Goal: Task Accomplishment & Management: Manage account settings

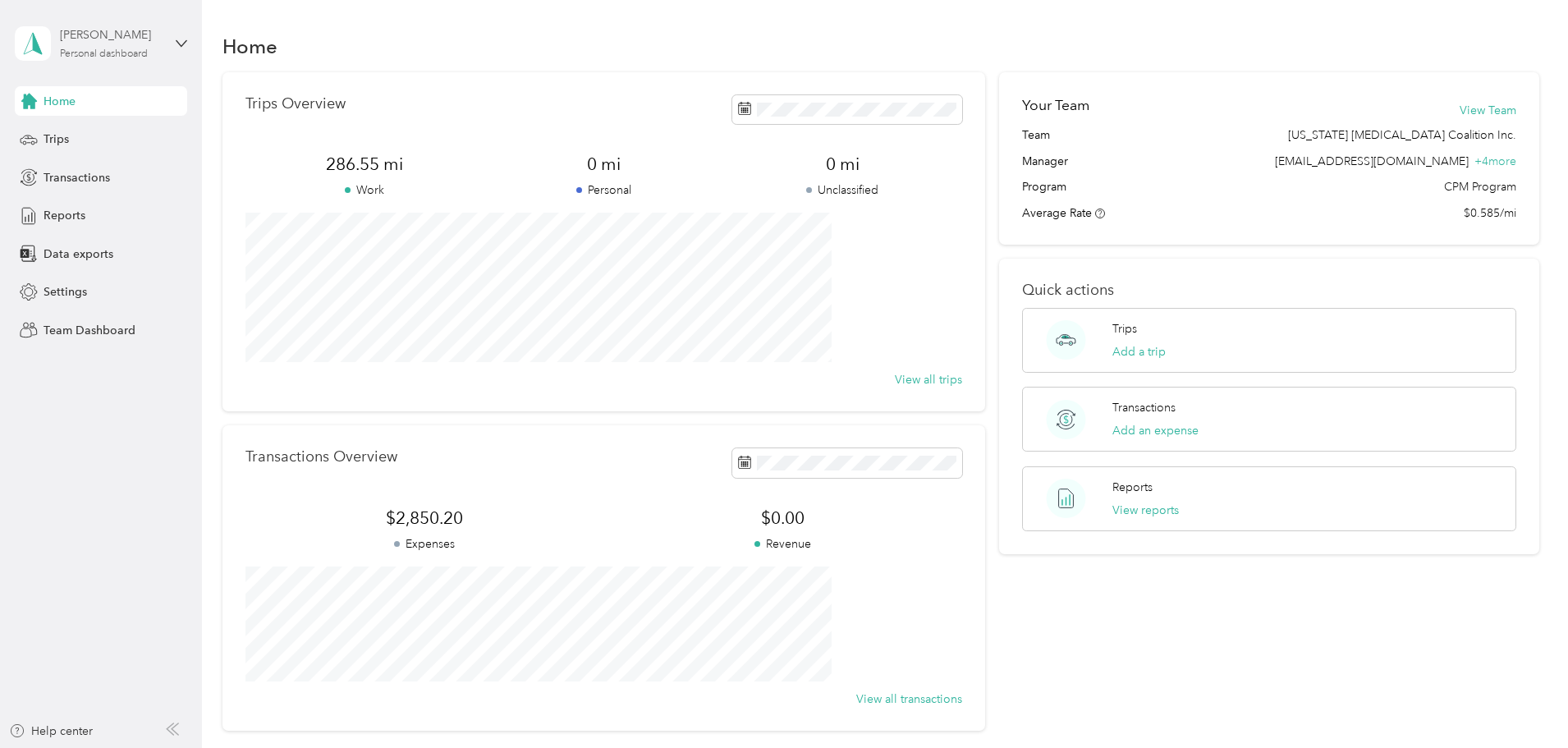
click at [98, 53] on div "Personal dashboard" at bounding box center [104, 54] width 88 height 10
click at [86, 133] on div "Team dashboard" at bounding box center [74, 134] width 88 height 17
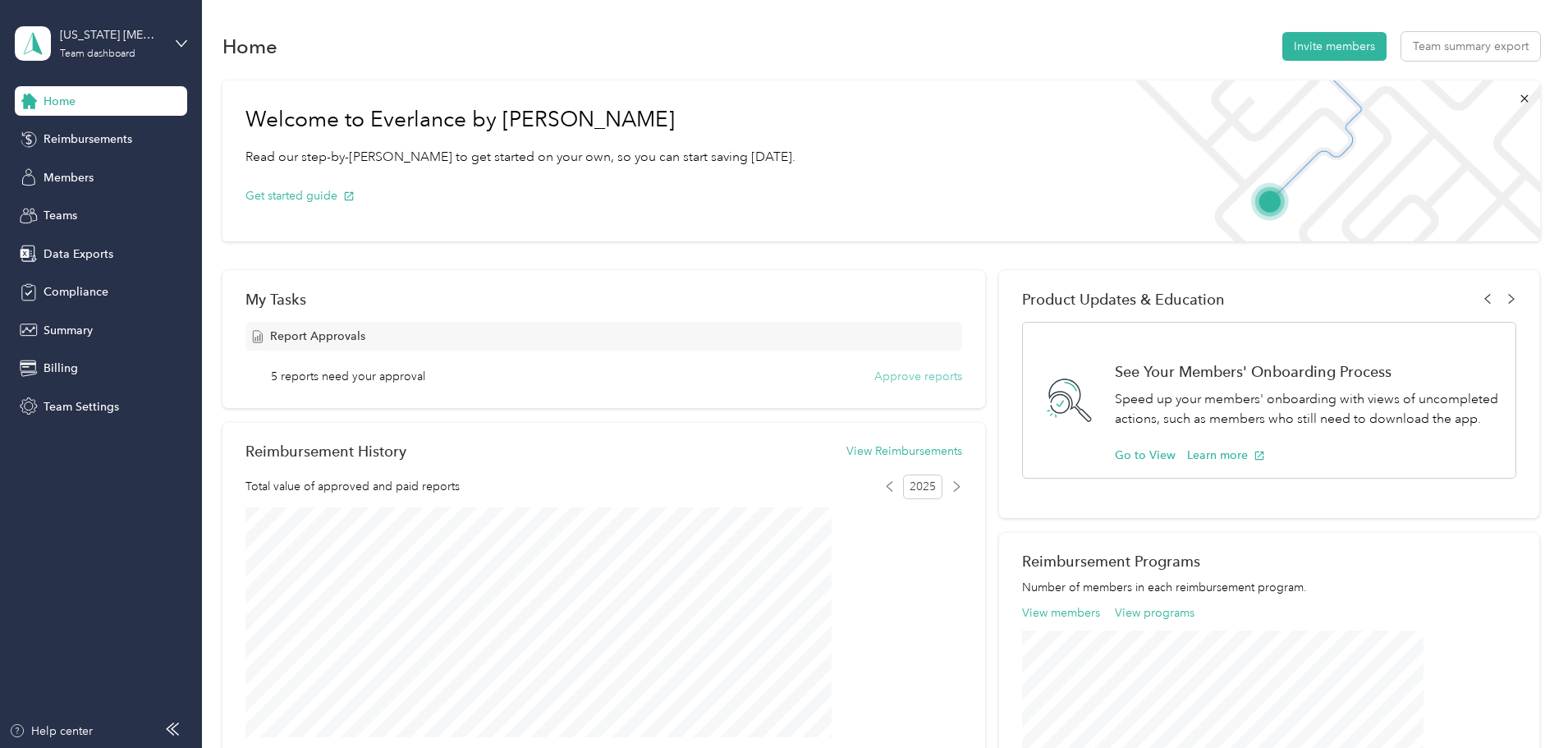
click at [890, 379] on button "Approve reports" at bounding box center [919, 376] width 88 height 17
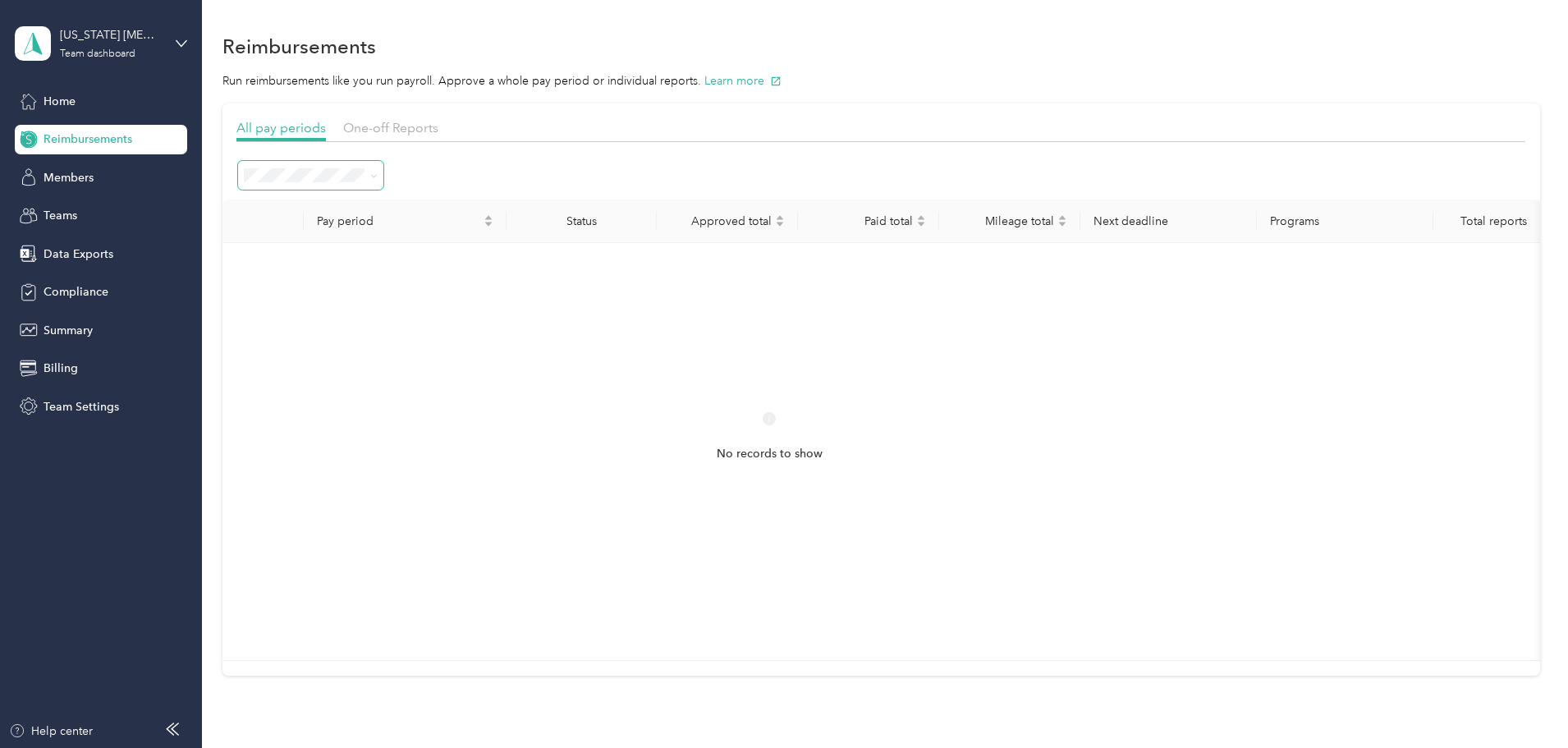
click at [378, 174] on icon at bounding box center [374, 176] width 7 height 7
click at [382, 262] on span "Open" at bounding box center [374, 263] width 30 height 14
click at [46, 179] on span "Members" at bounding box center [68, 178] width 50 height 17
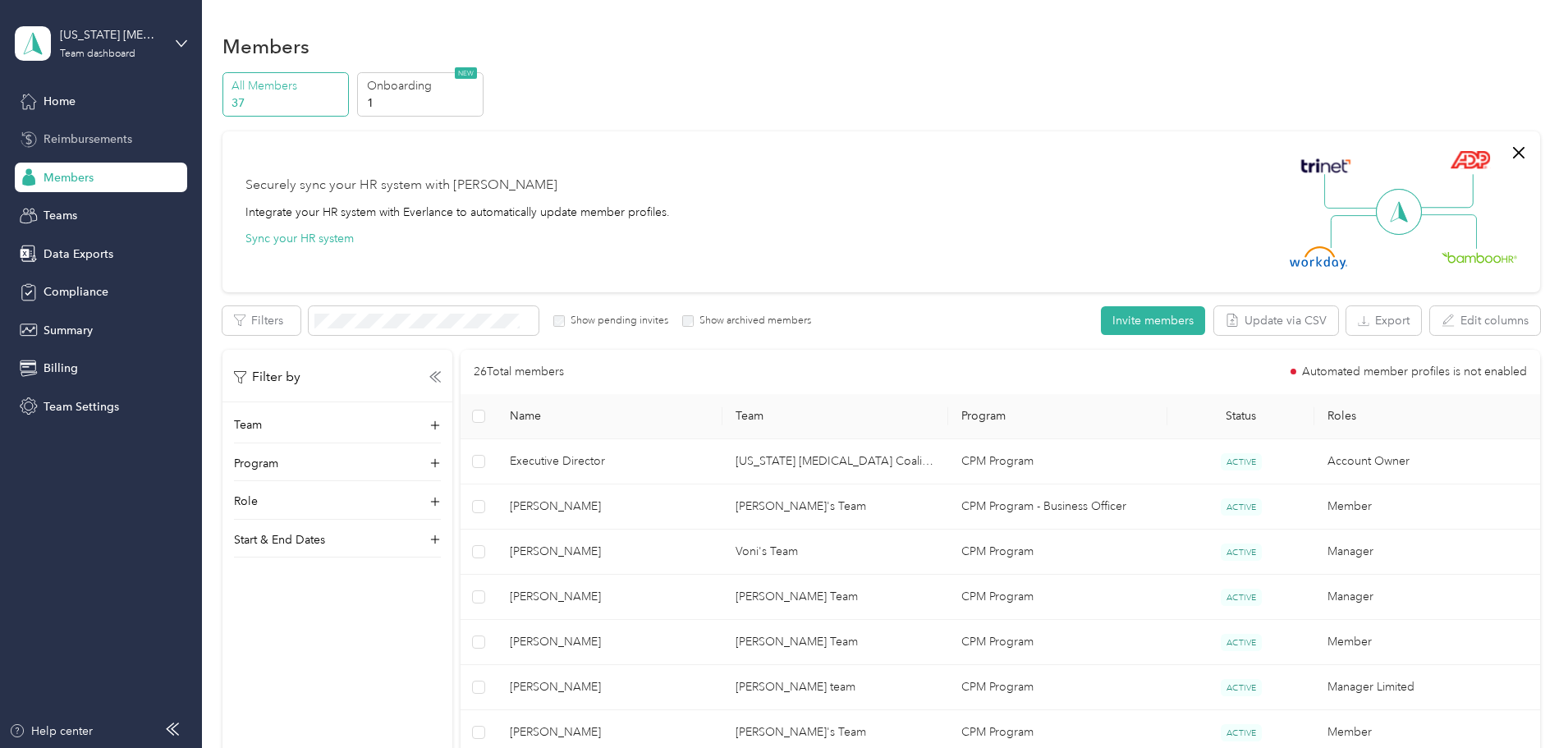
click at [65, 134] on span "Reimbursements" at bounding box center [87, 139] width 88 height 17
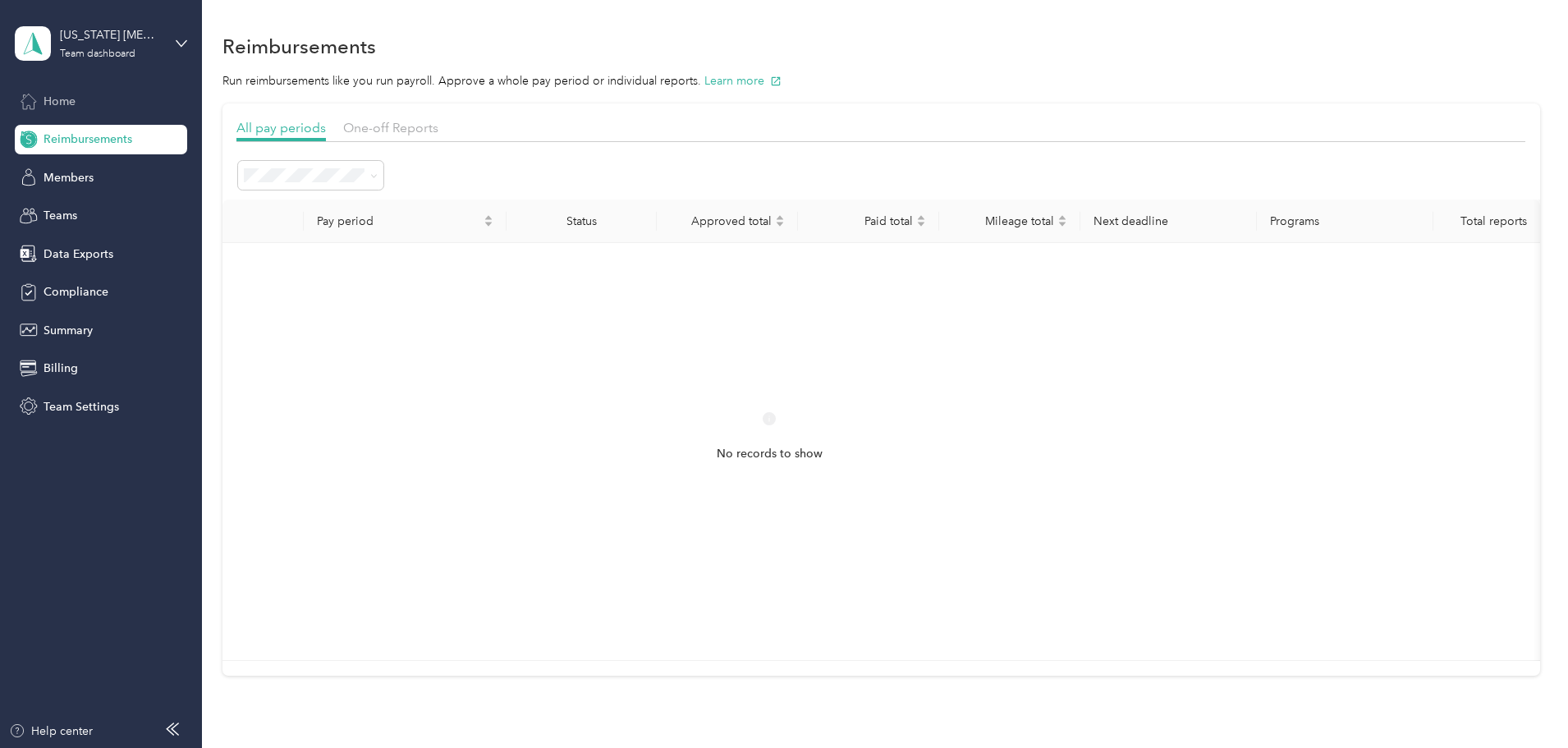
click at [68, 98] on span "Home" at bounding box center [59, 101] width 32 height 17
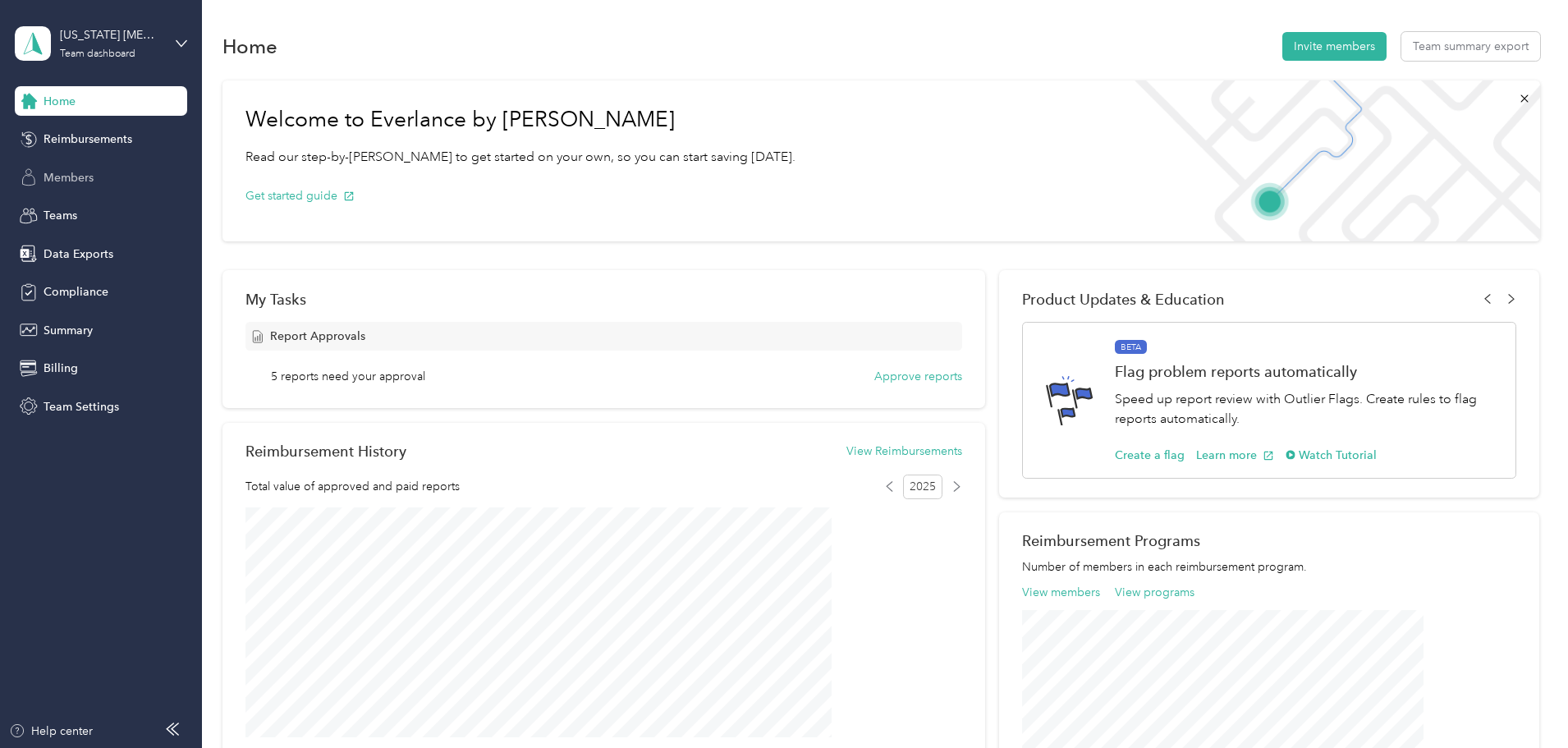
click at [55, 184] on span "Members" at bounding box center [68, 178] width 50 height 17
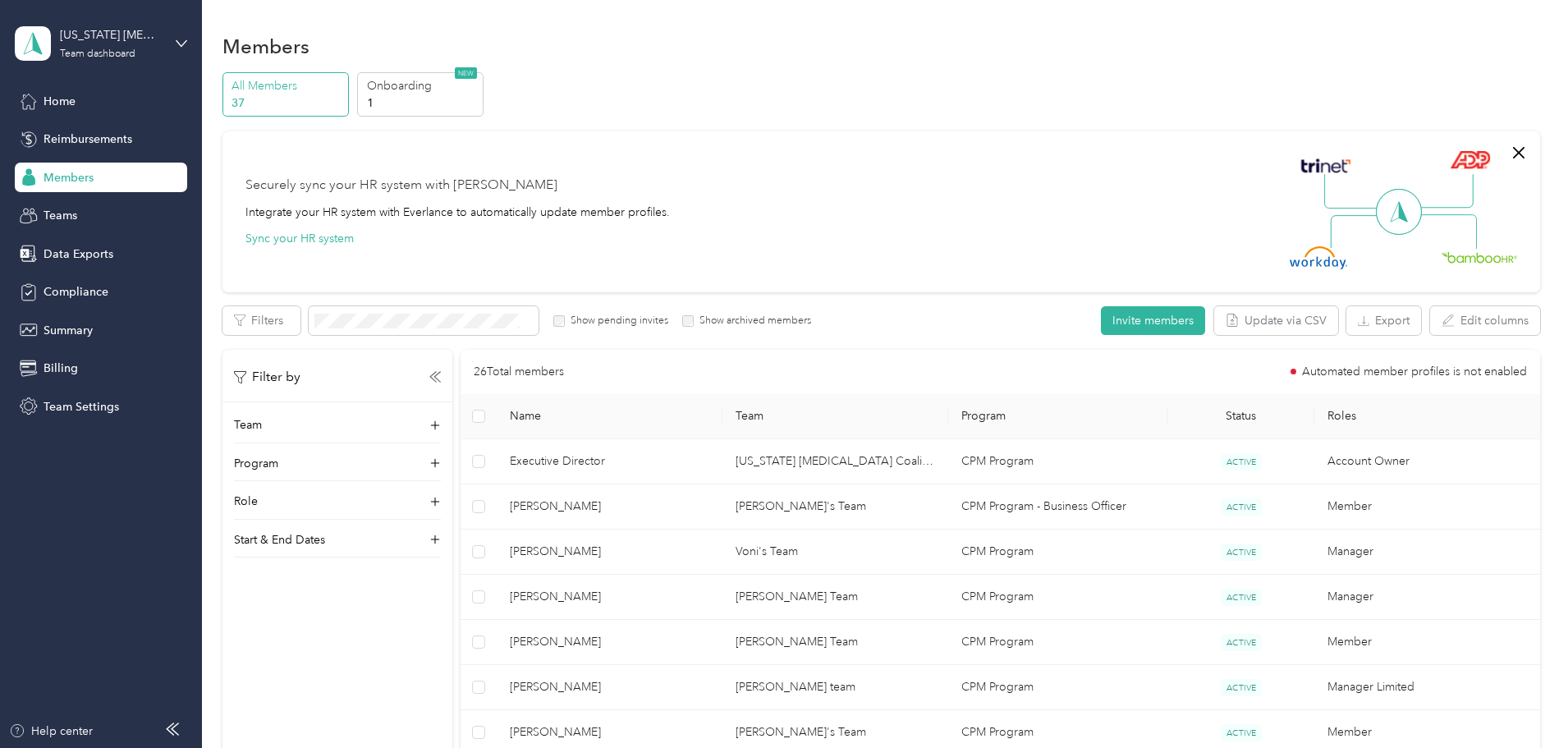
click at [343, 90] on p "All Members" at bounding box center [287, 86] width 111 height 17
click at [57, 132] on span "Reimbursements" at bounding box center [87, 139] width 88 height 17
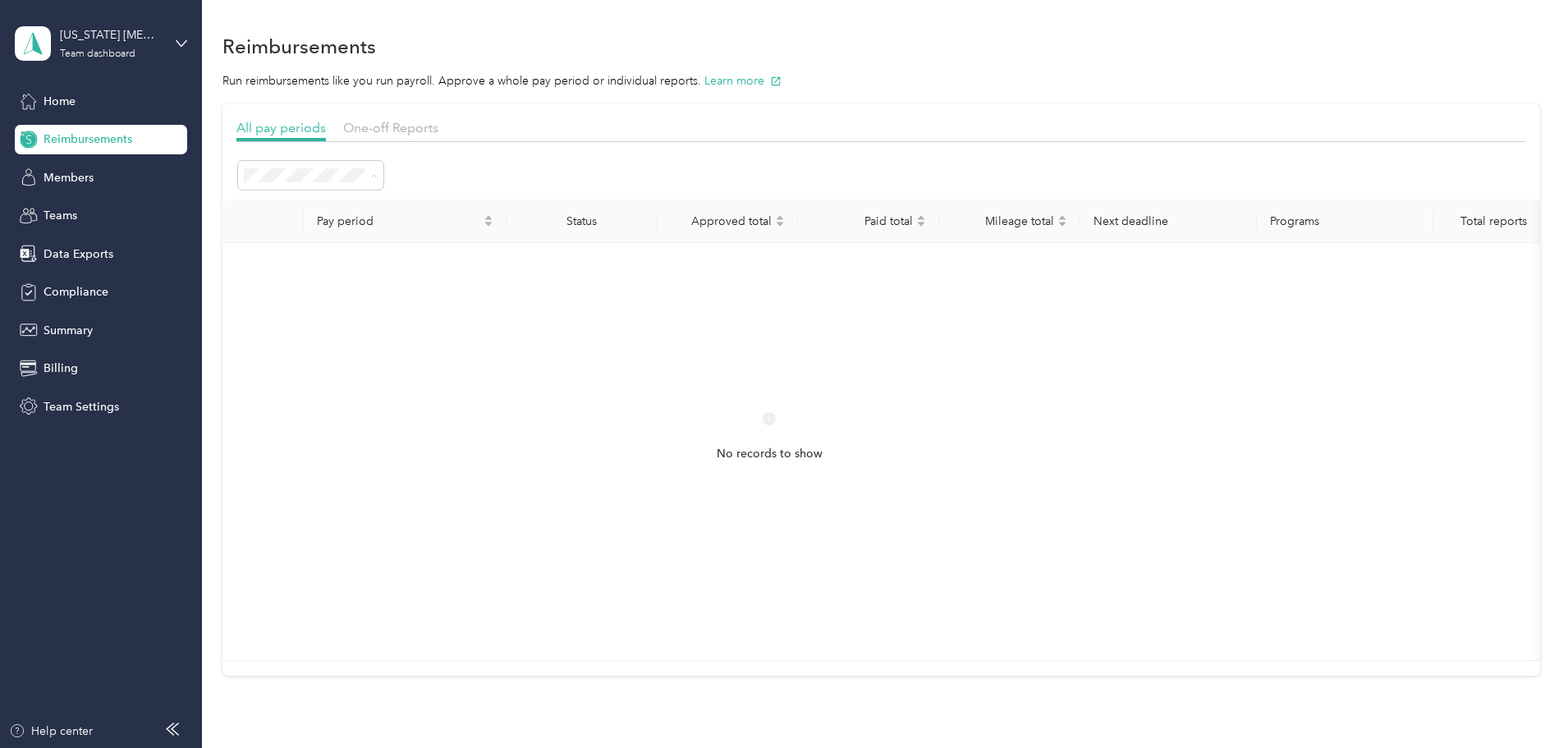
click at [410, 295] on li "Needs approval" at bounding box center [421, 293] width 145 height 29
click at [72, 94] on span "Home" at bounding box center [59, 101] width 32 height 17
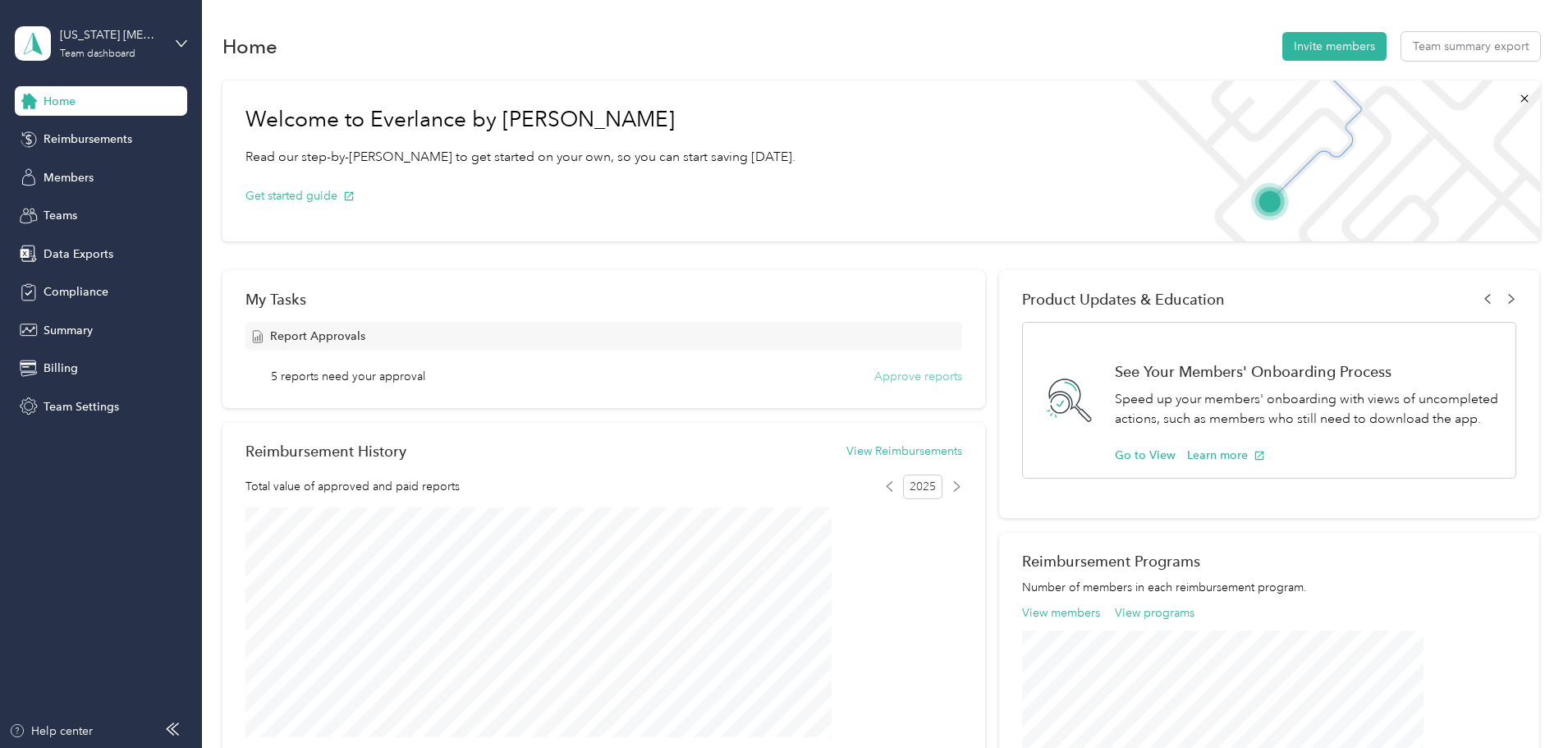
click at [875, 372] on button "Approve reports" at bounding box center [919, 376] width 88 height 17
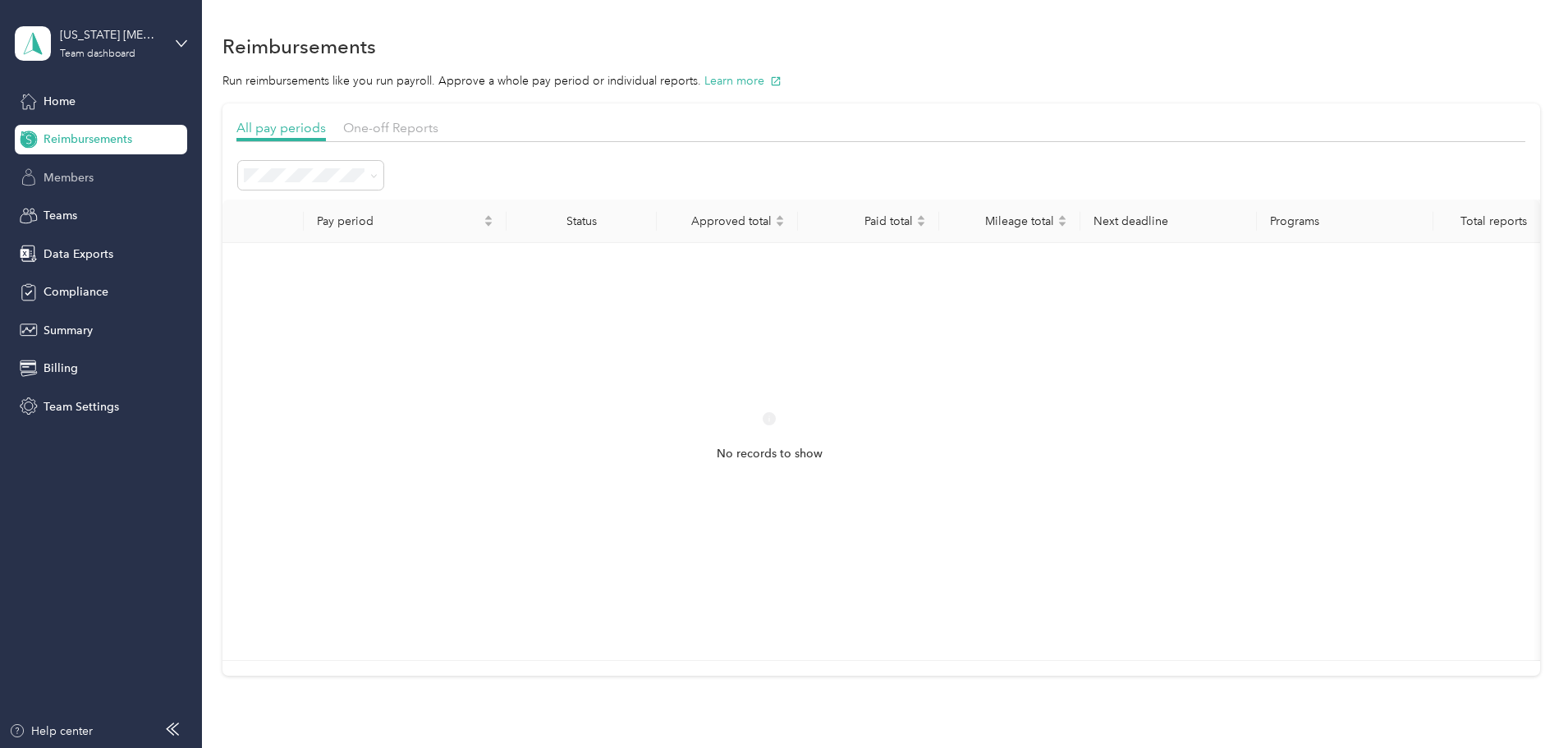
click at [44, 172] on span "Members" at bounding box center [68, 178] width 50 height 17
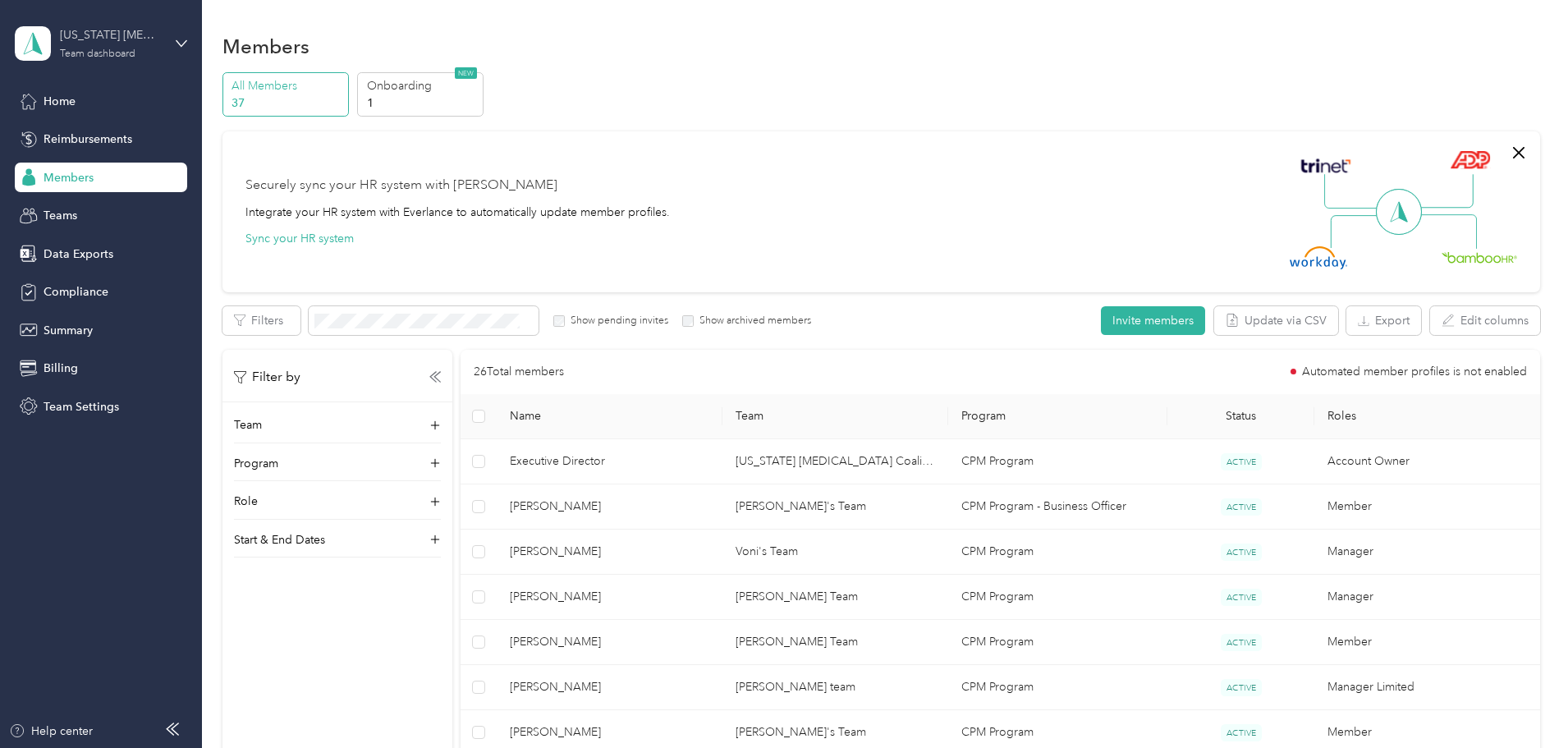
click at [98, 42] on div "[US_STATE] [MEDICAL_DATA] Coalition Inc." at bounding box center [111, 35] width 103 height 17
click at [75, 170] on div "Personal dashboard" at bounding box center [81, 172] width 103 height 17
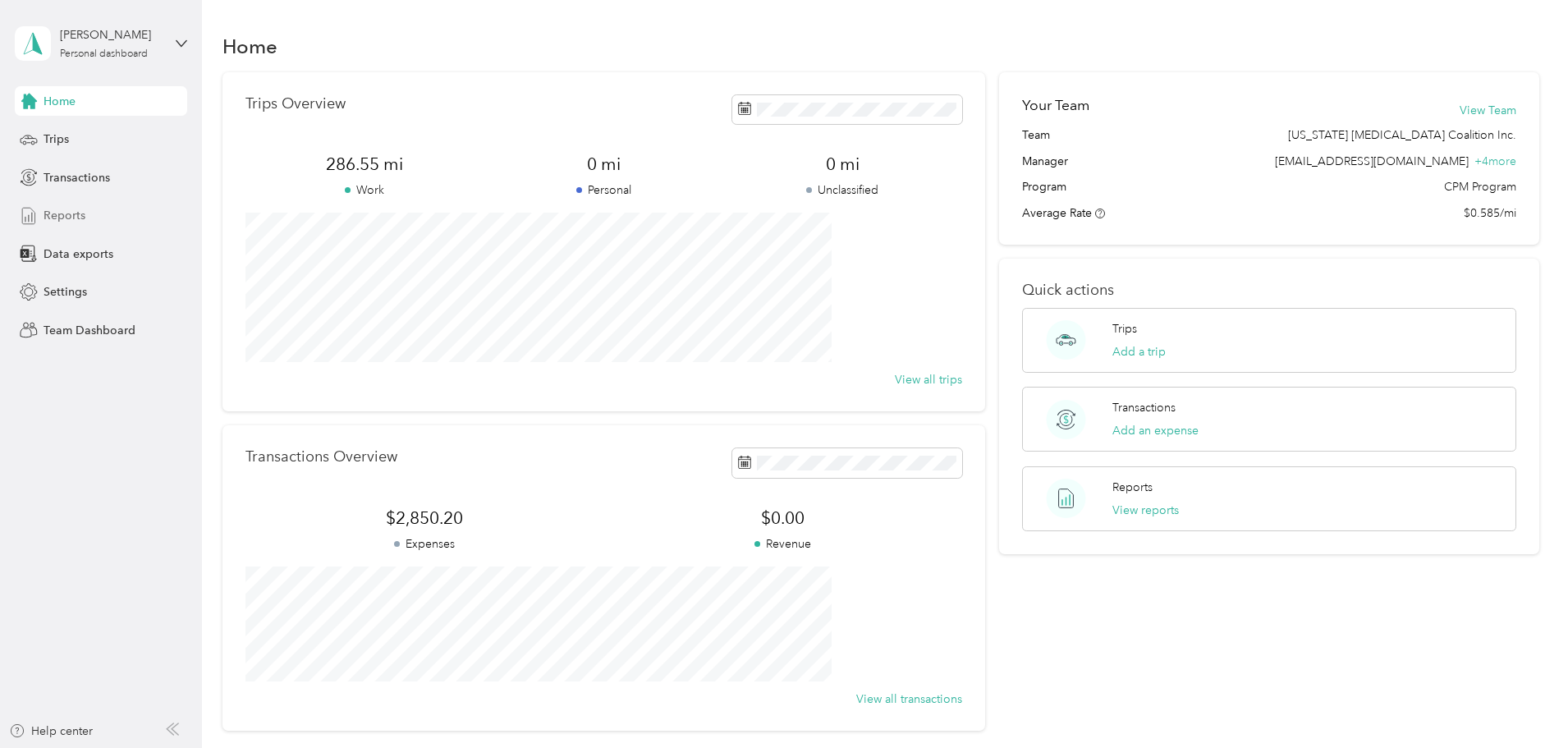
click at [58, 213] on span "Reports" at bounding box center [64, 215] width 42 height 17
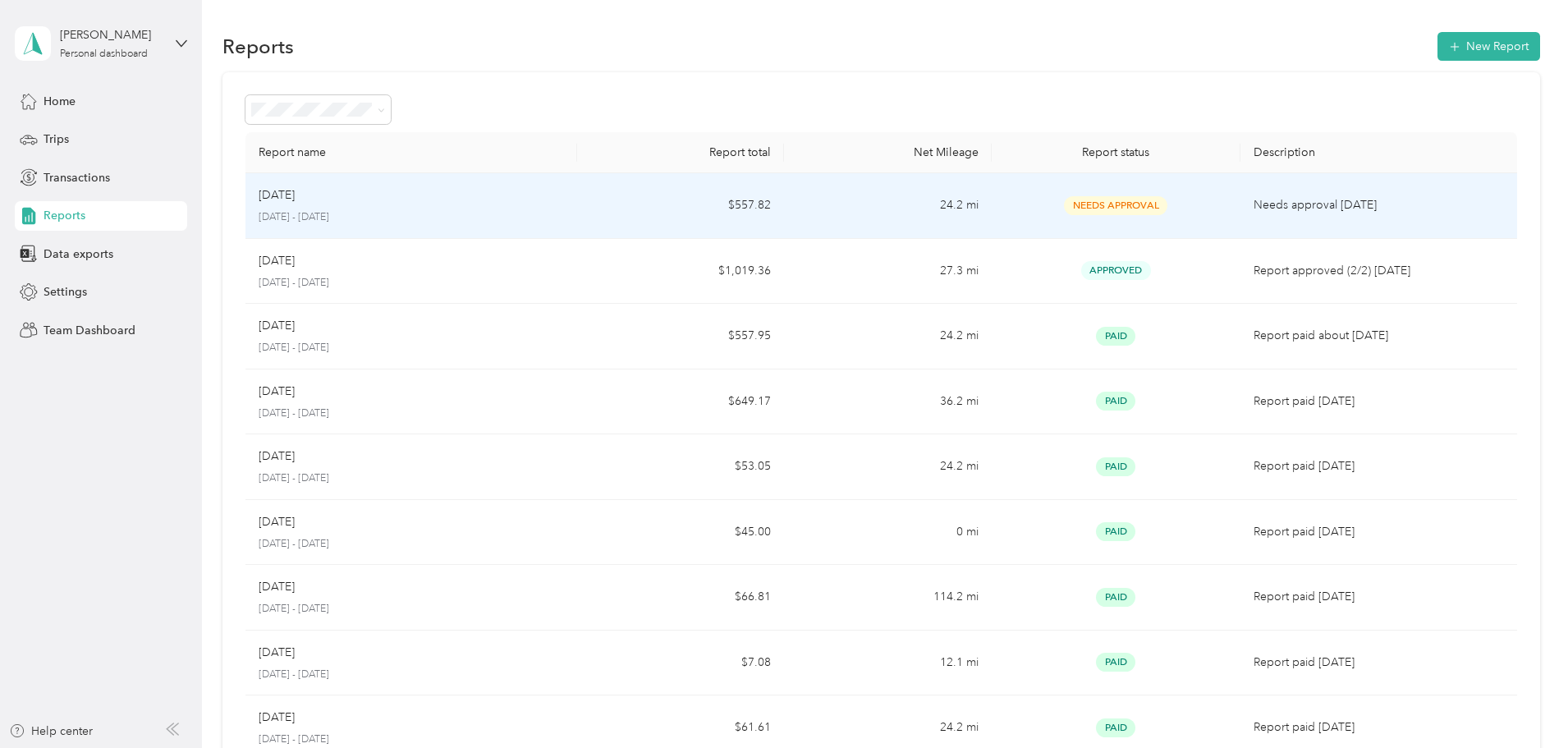
click at [564, 220] on p "[DATE] - [DATE]" at bounding box center [411, 218] width 305 height 15
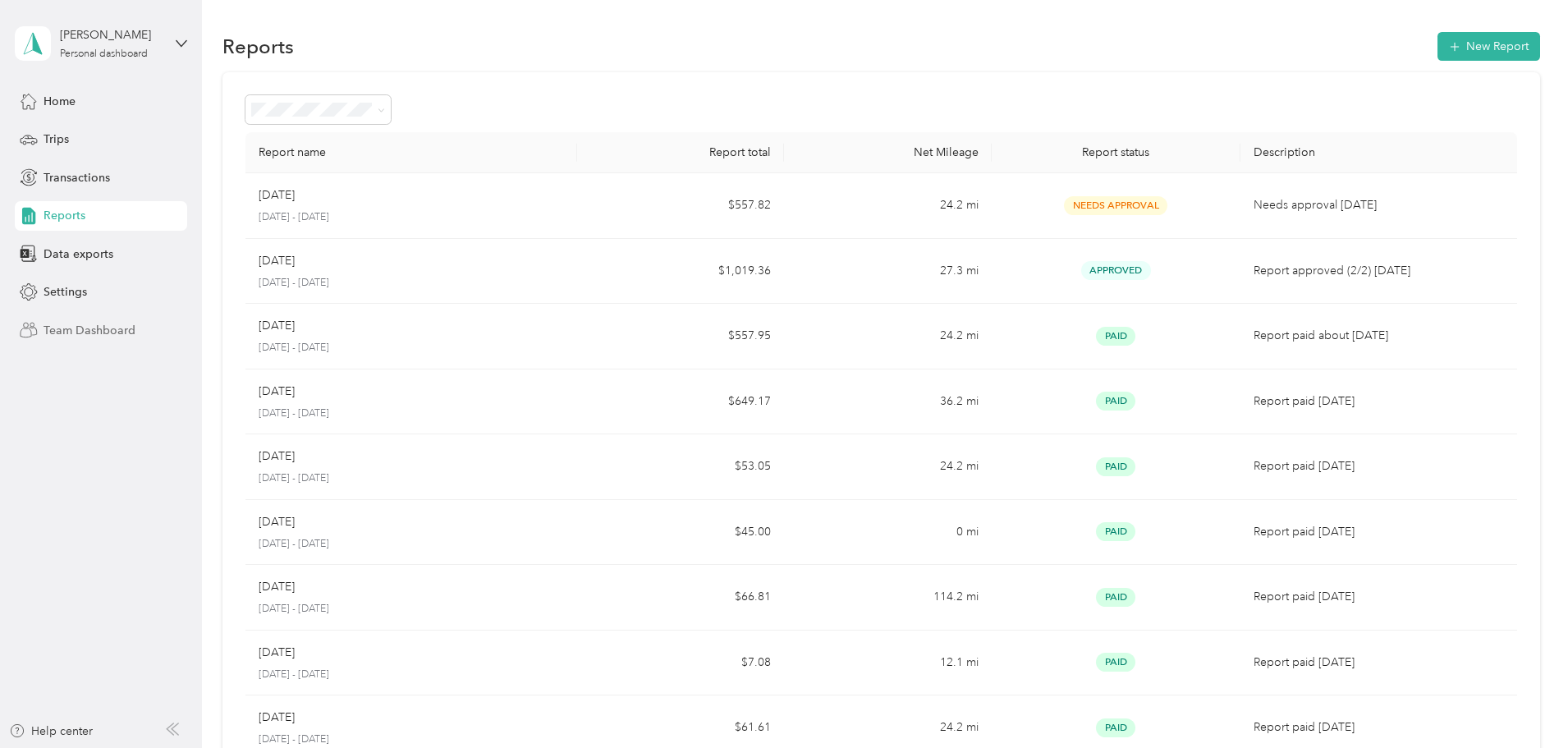
click at [71, 326] on span "Team Dashboard" at bounding box center [89, 330] width 92 height 17
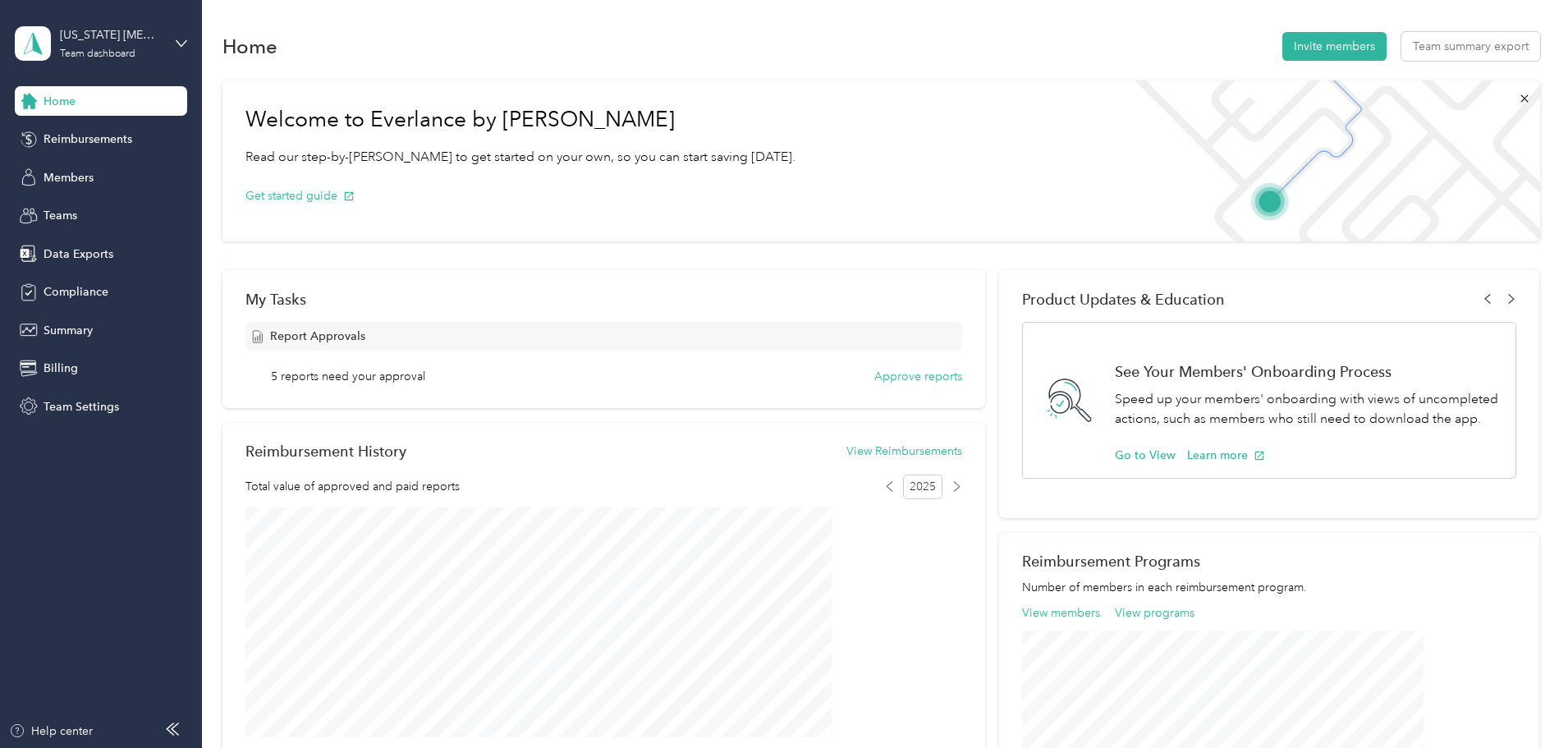
click at [382, 300] on div "My Tasks" at bounding box center [603, 299] width 716 height 17
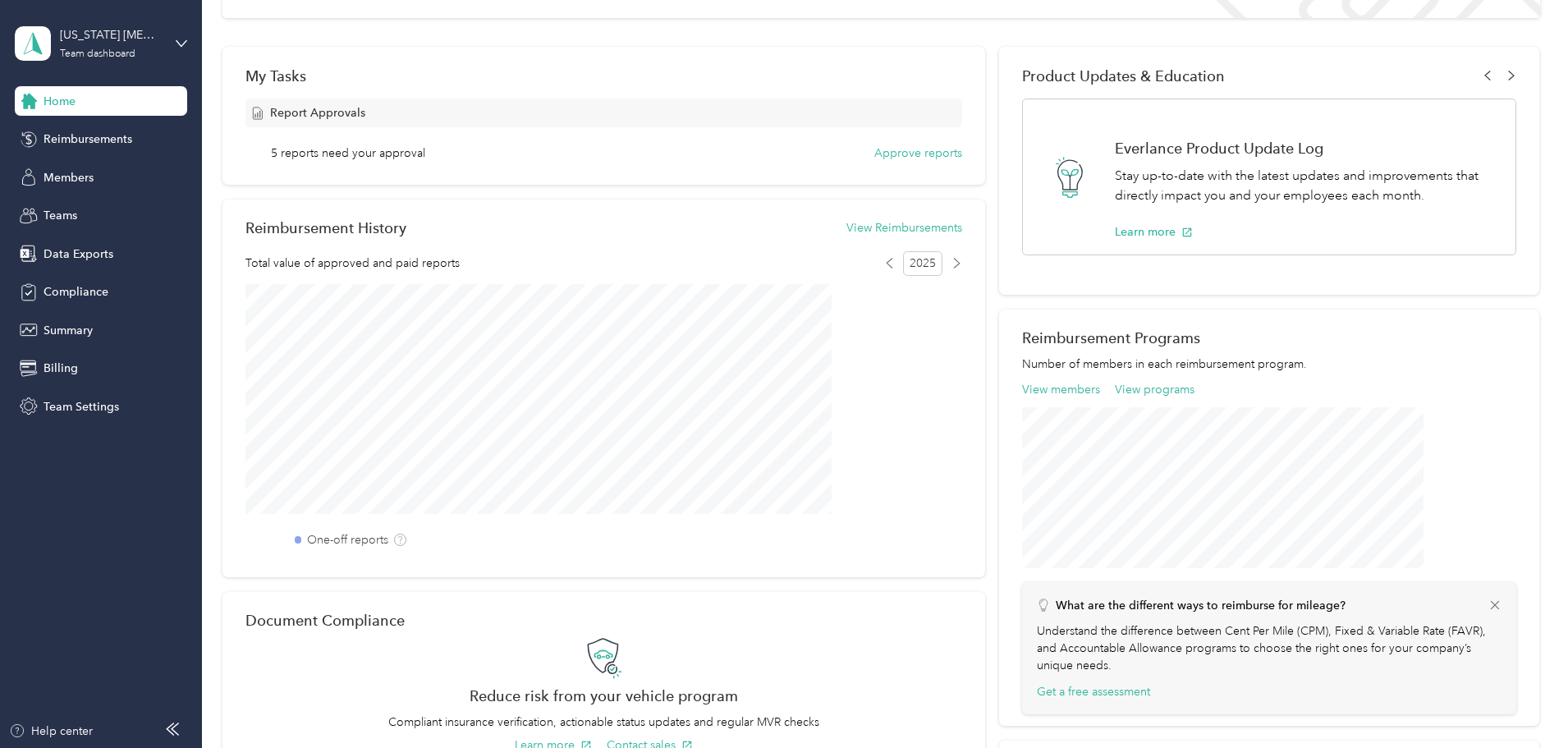
scroll to position [175, 0]
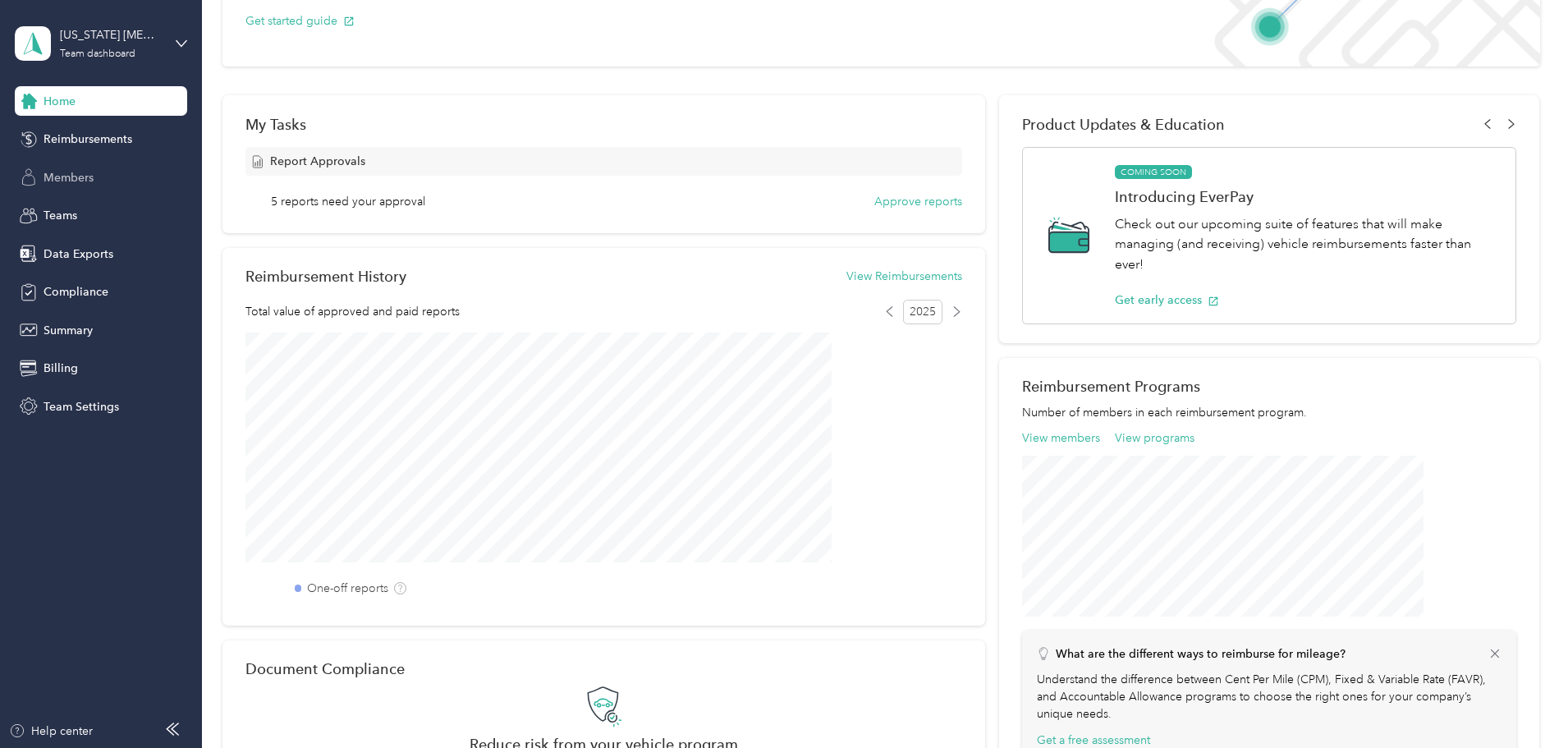
click at [57, 183] on span "Members" at bounding box center [68, 178] width 50 height 17
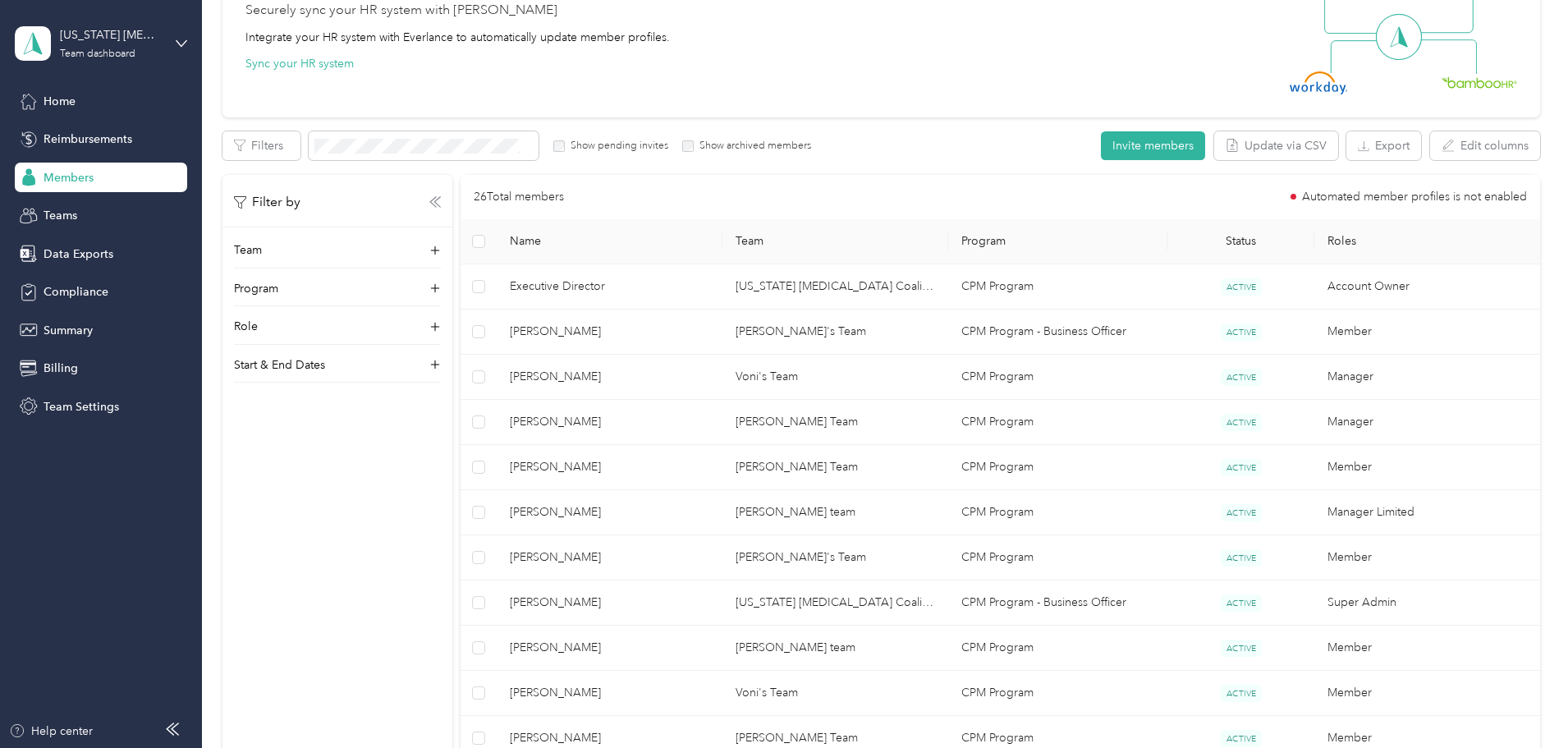
click at [441, 199] on icon at bounding box center [435, 201] width 11 height 11
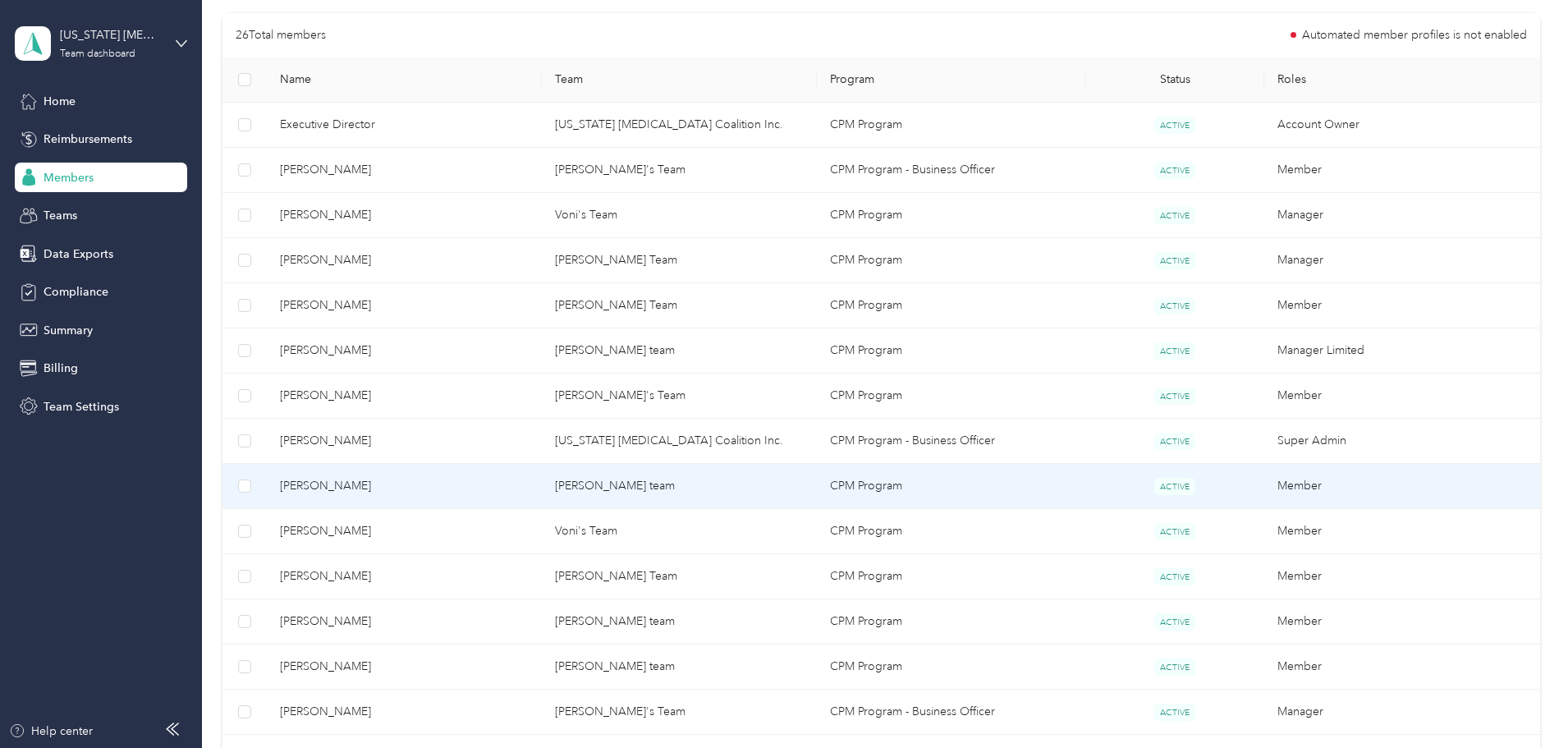
scroll to position [339, 0]
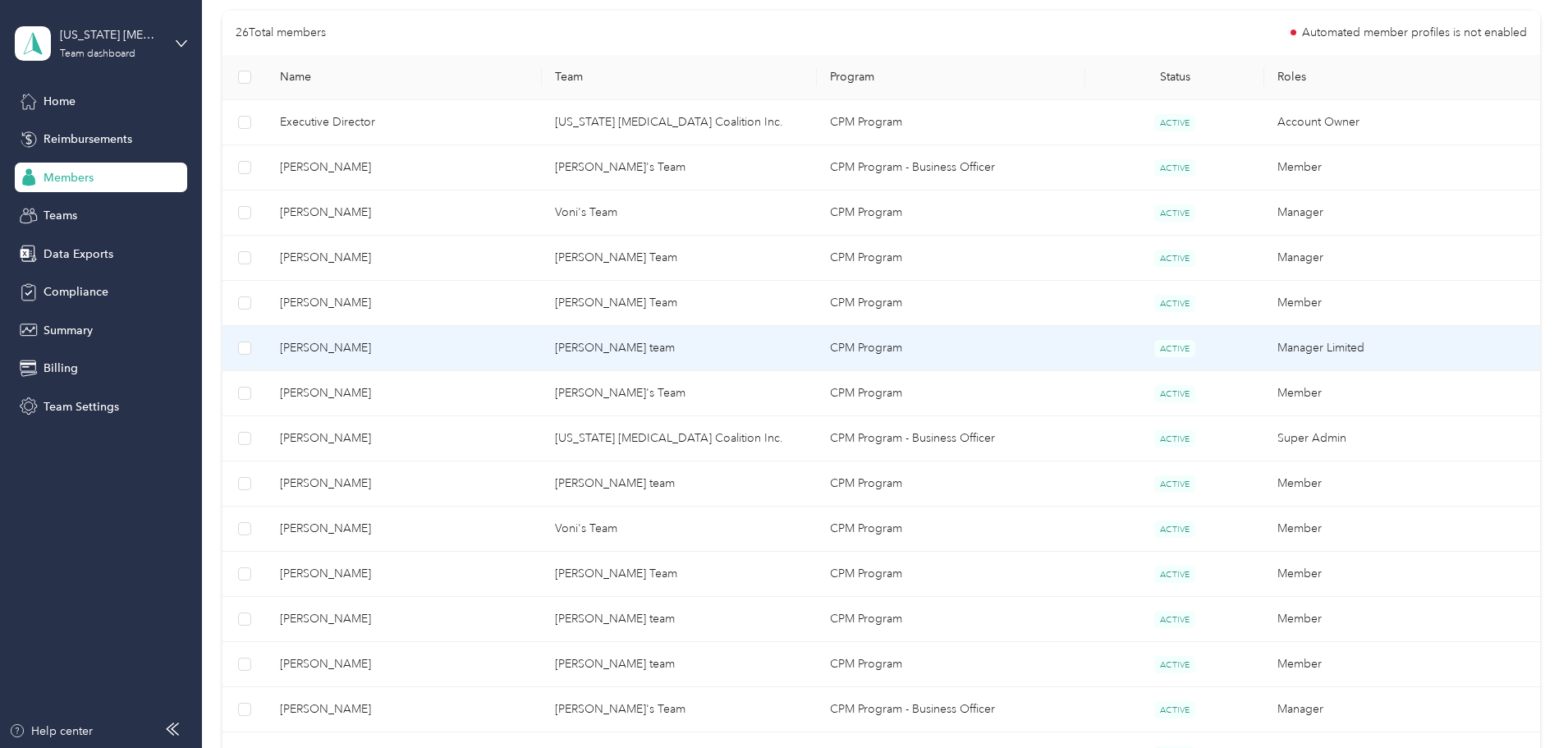
click at [418, 346] on span "[PERSON_NAME]" at bounding box center [404, 349] width 249 height 18
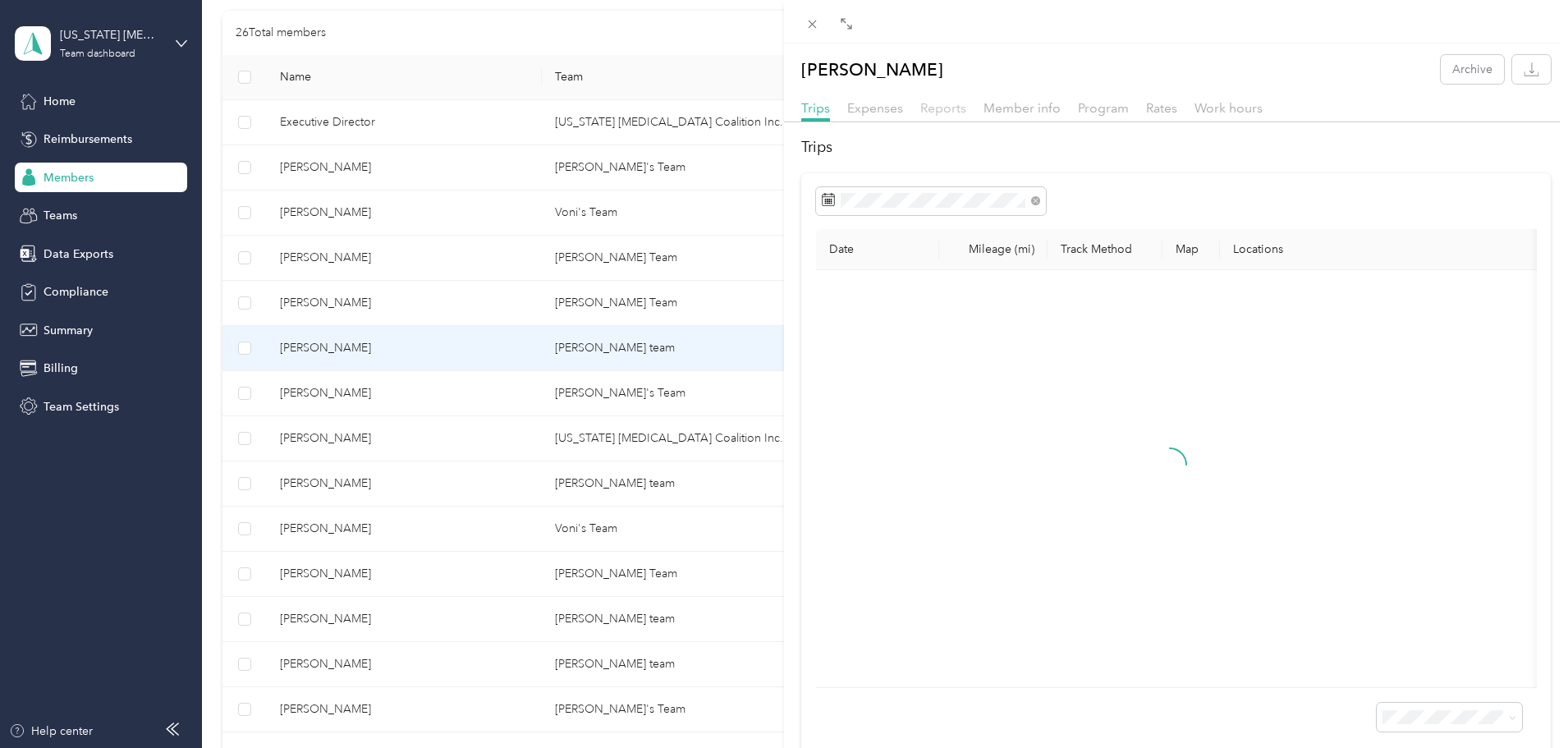
click at [936, 105] on span "Reports" at bounding box center [944, 108] width 46 height 16
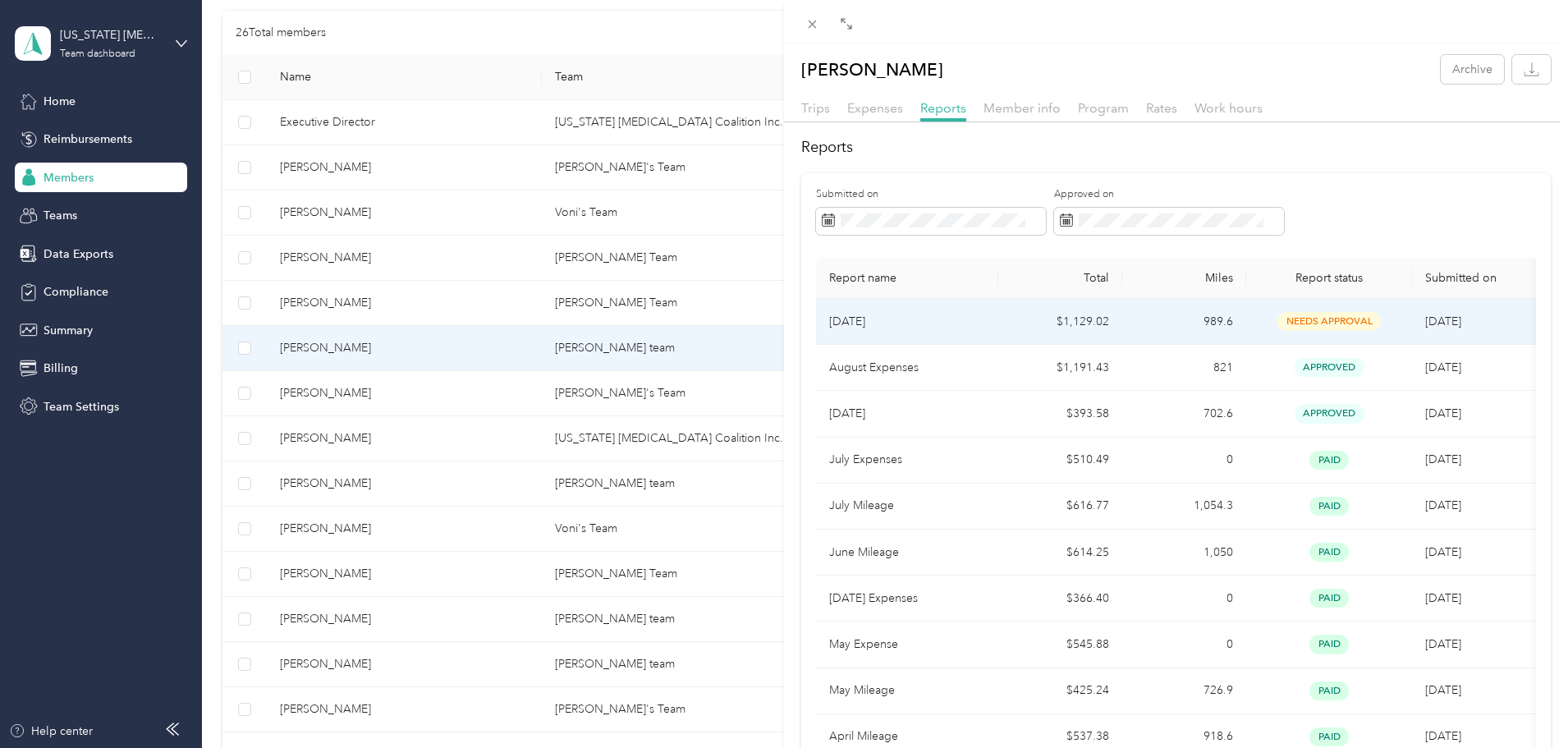
click at [1006, 333] on td "$1,129.02" at bounding box center [1060, 322] width 124 height 46
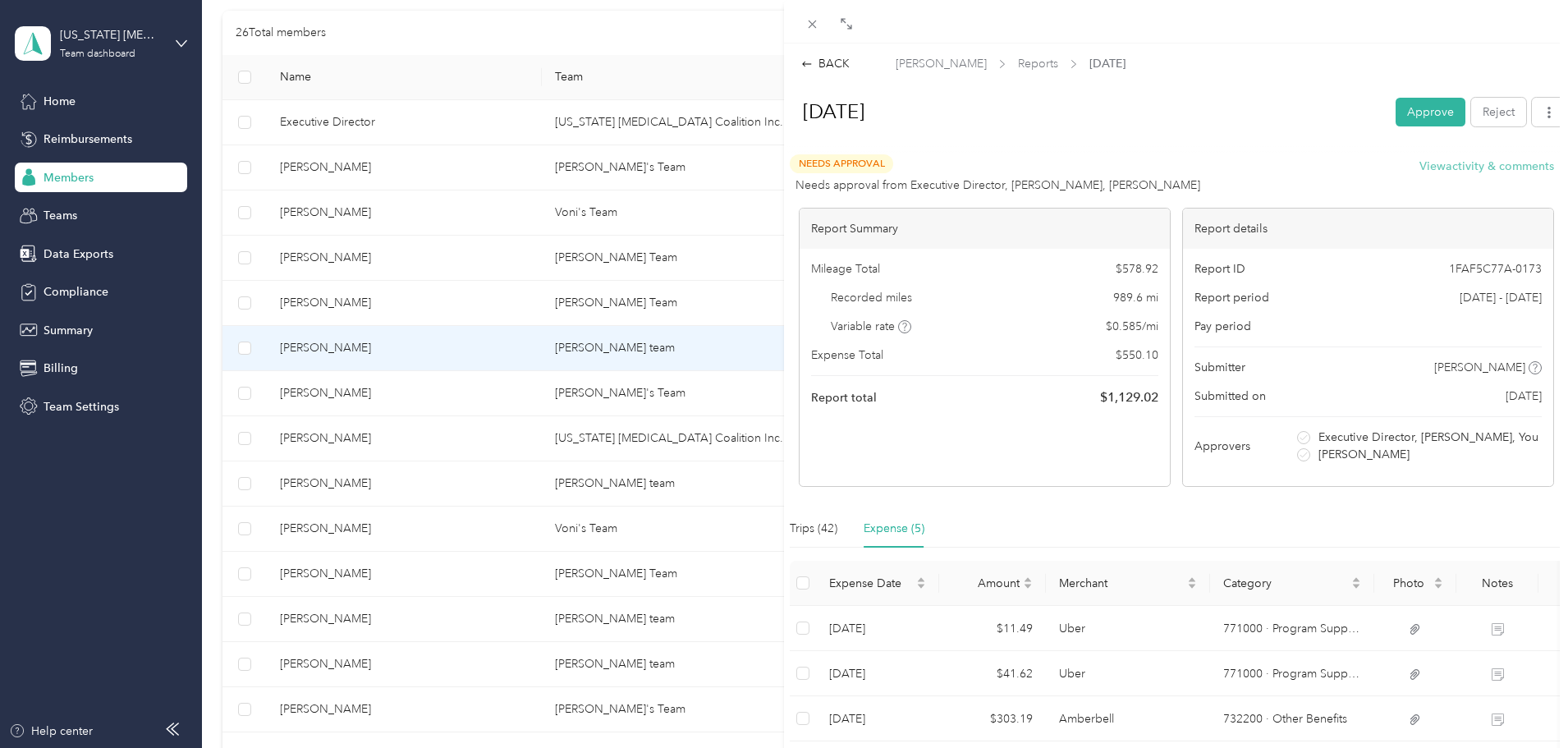
click at [1439, 161] on button "View activity & comments" at bounding box center [1487, 166] width 134 height 17
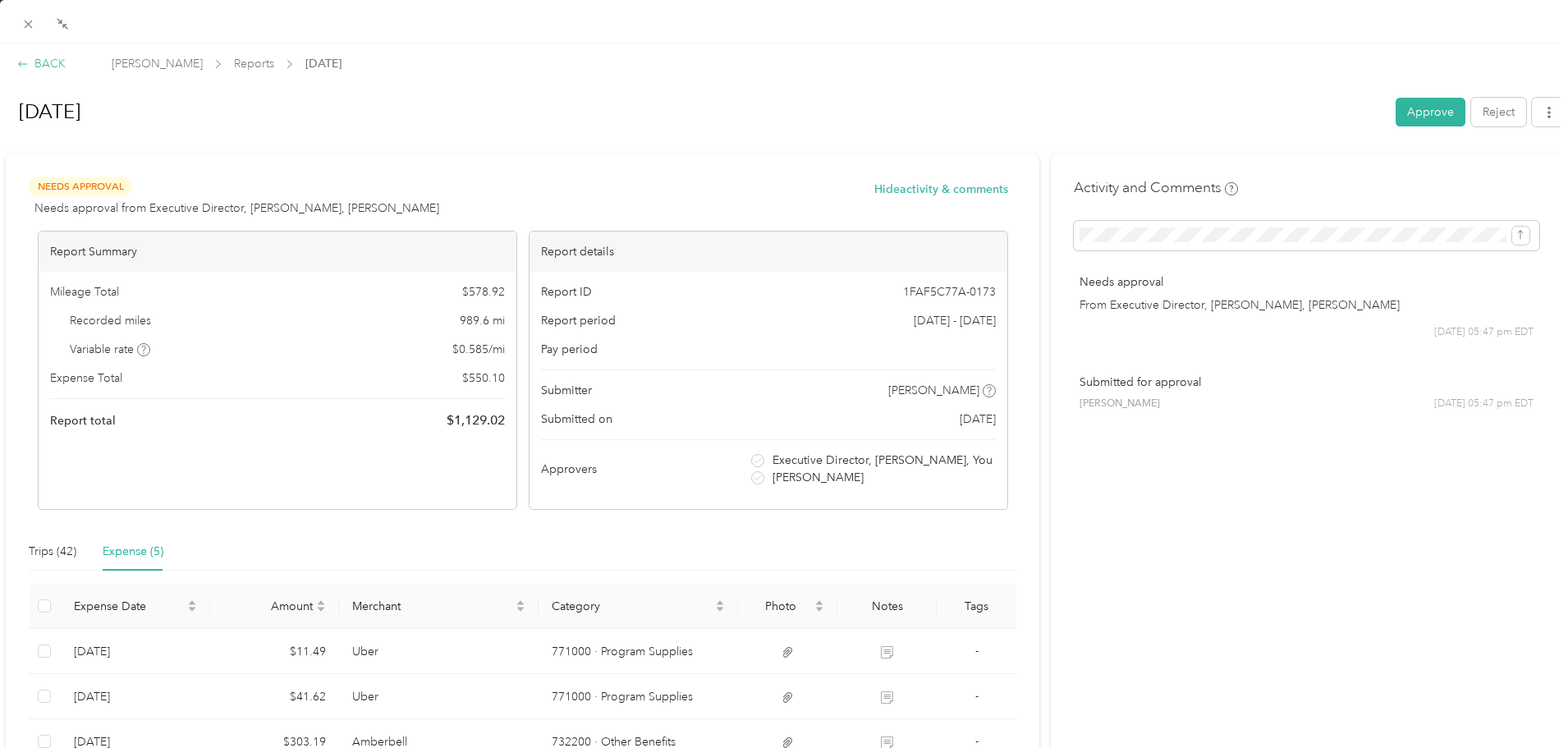
click at [50, 63] on div "BACK" at bounding box center [41, 63] width 49 height 17
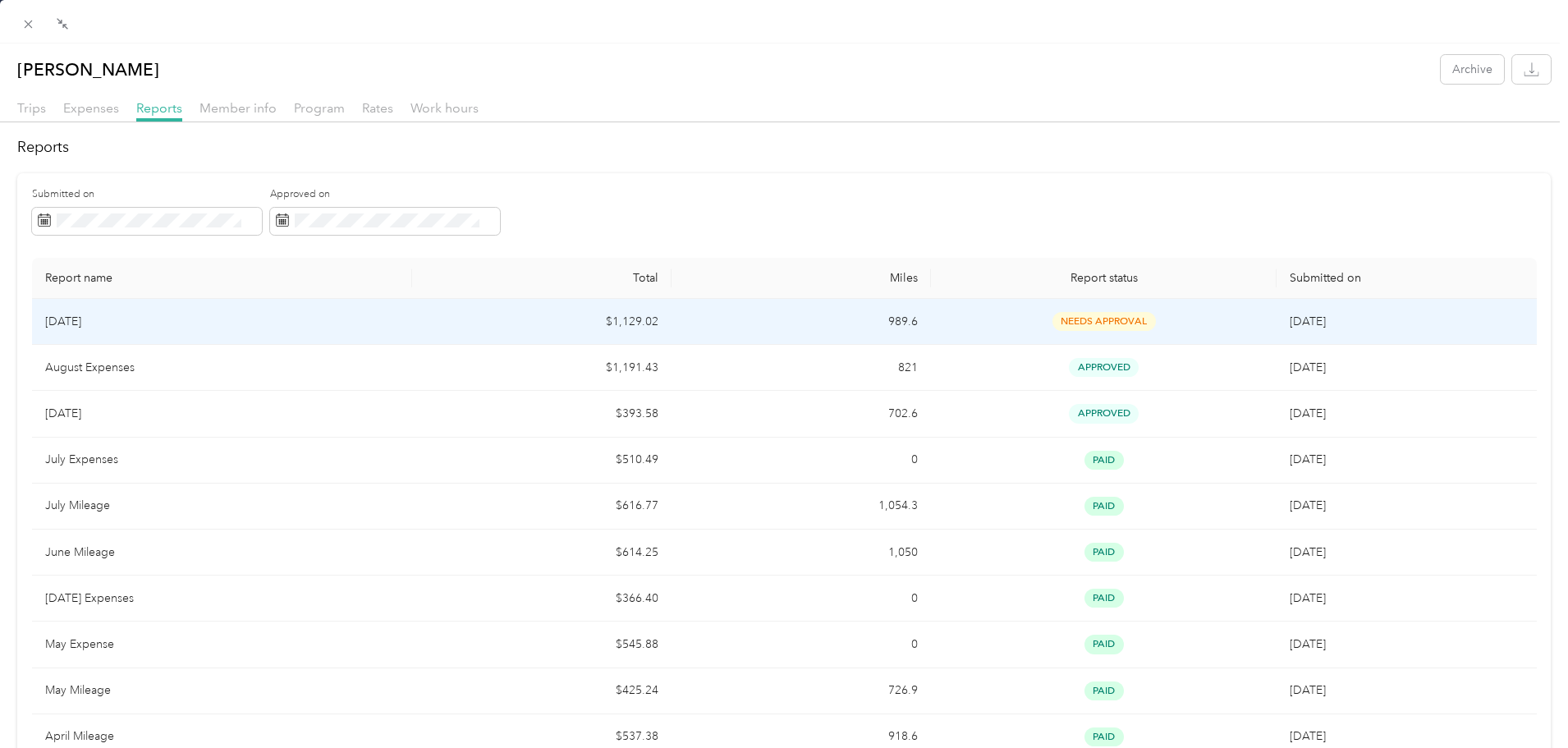
click at [1095, 326] on span "needs approval" at bounding box center [1104, 321] width 103 height 19
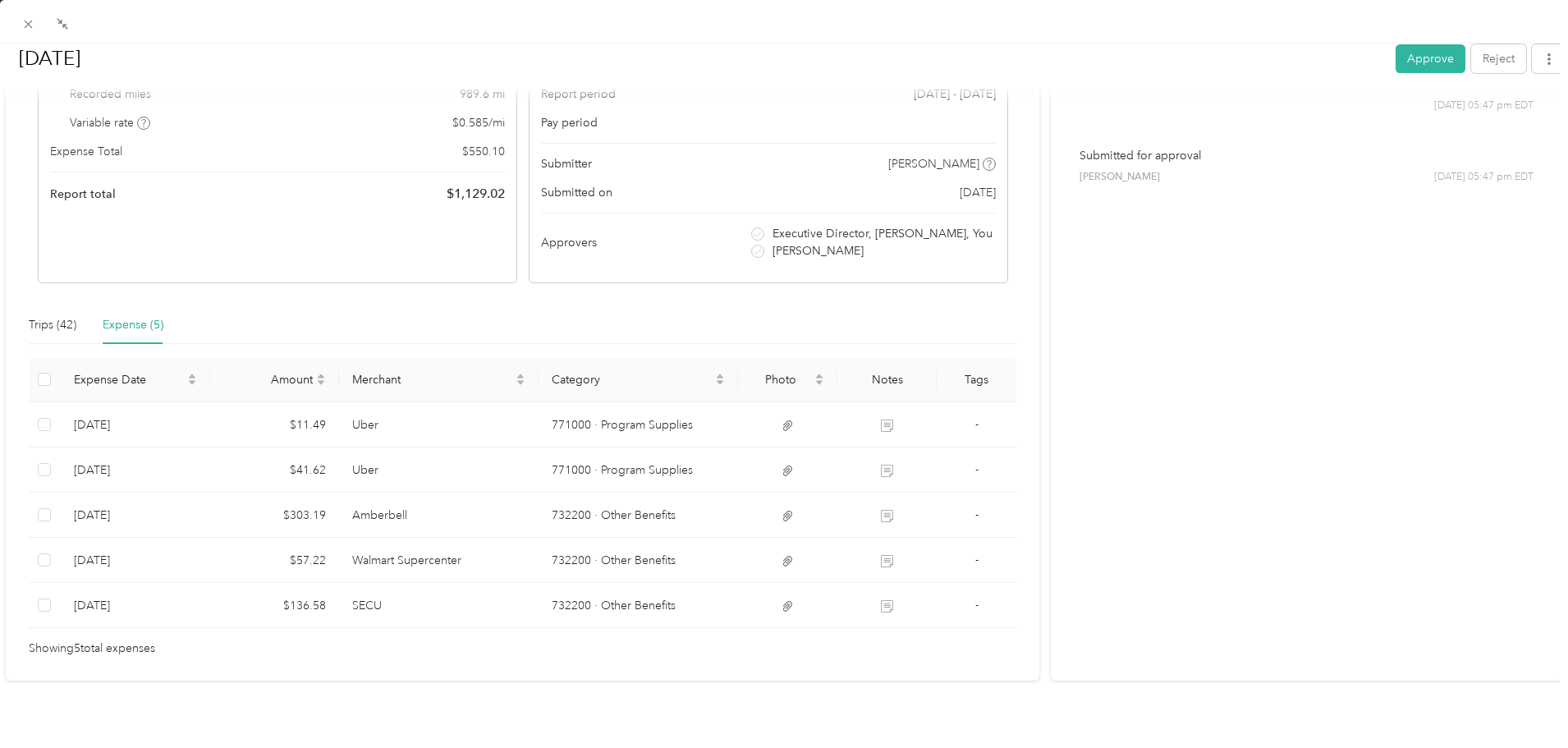
scroll to position [243, 0]
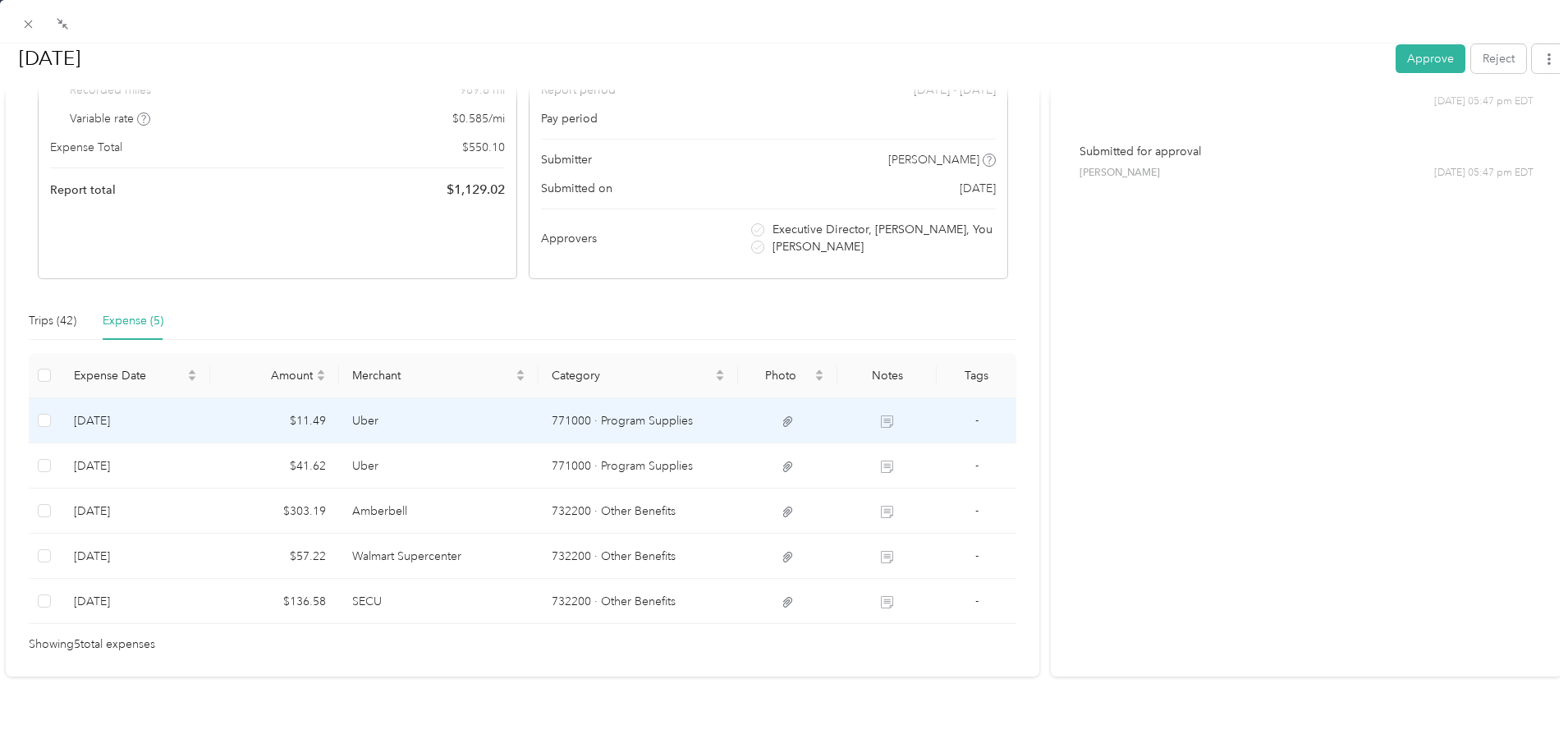
click at [790, 401] on td at bounding box center [788, 420] width 99 height 45
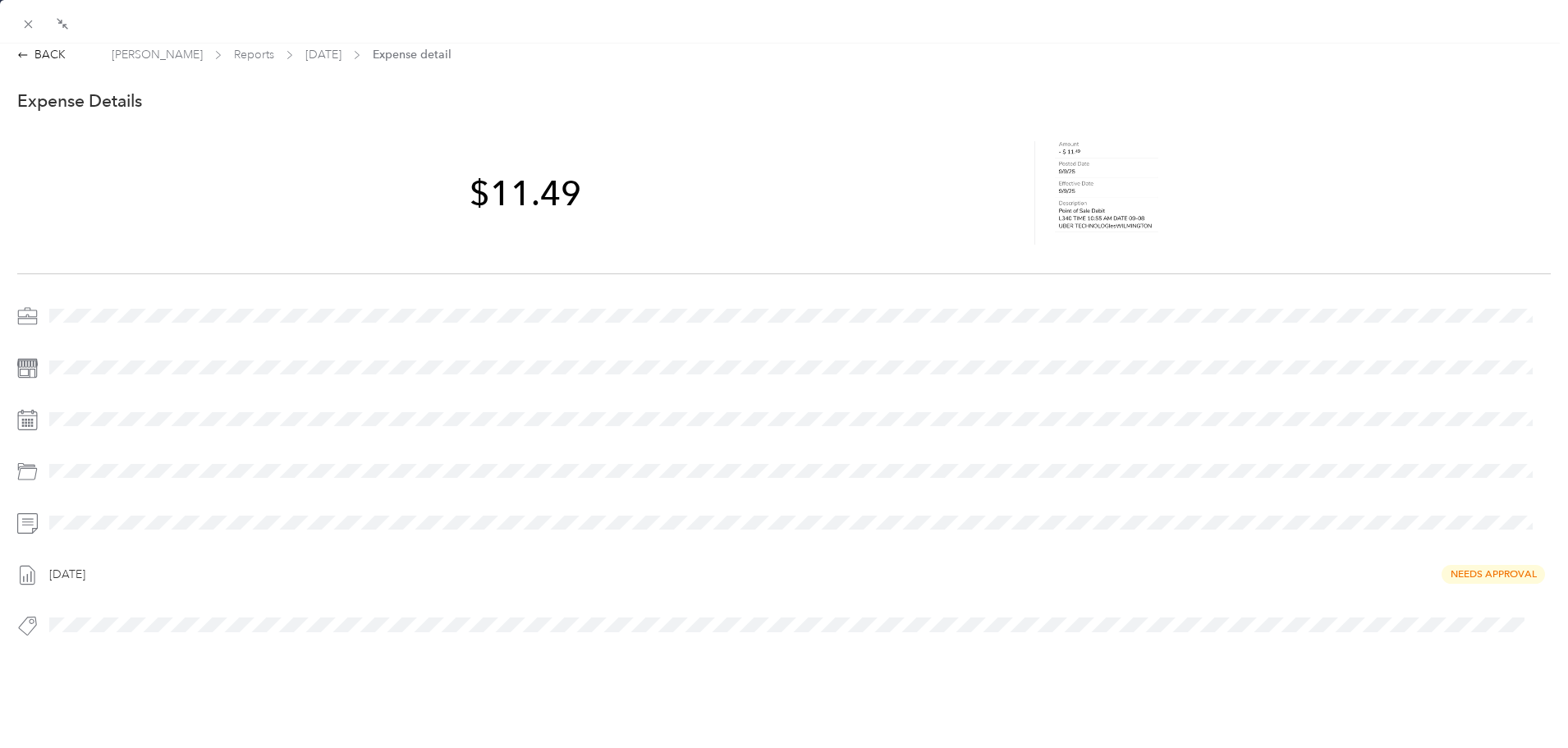
scroll to position [21, 0]
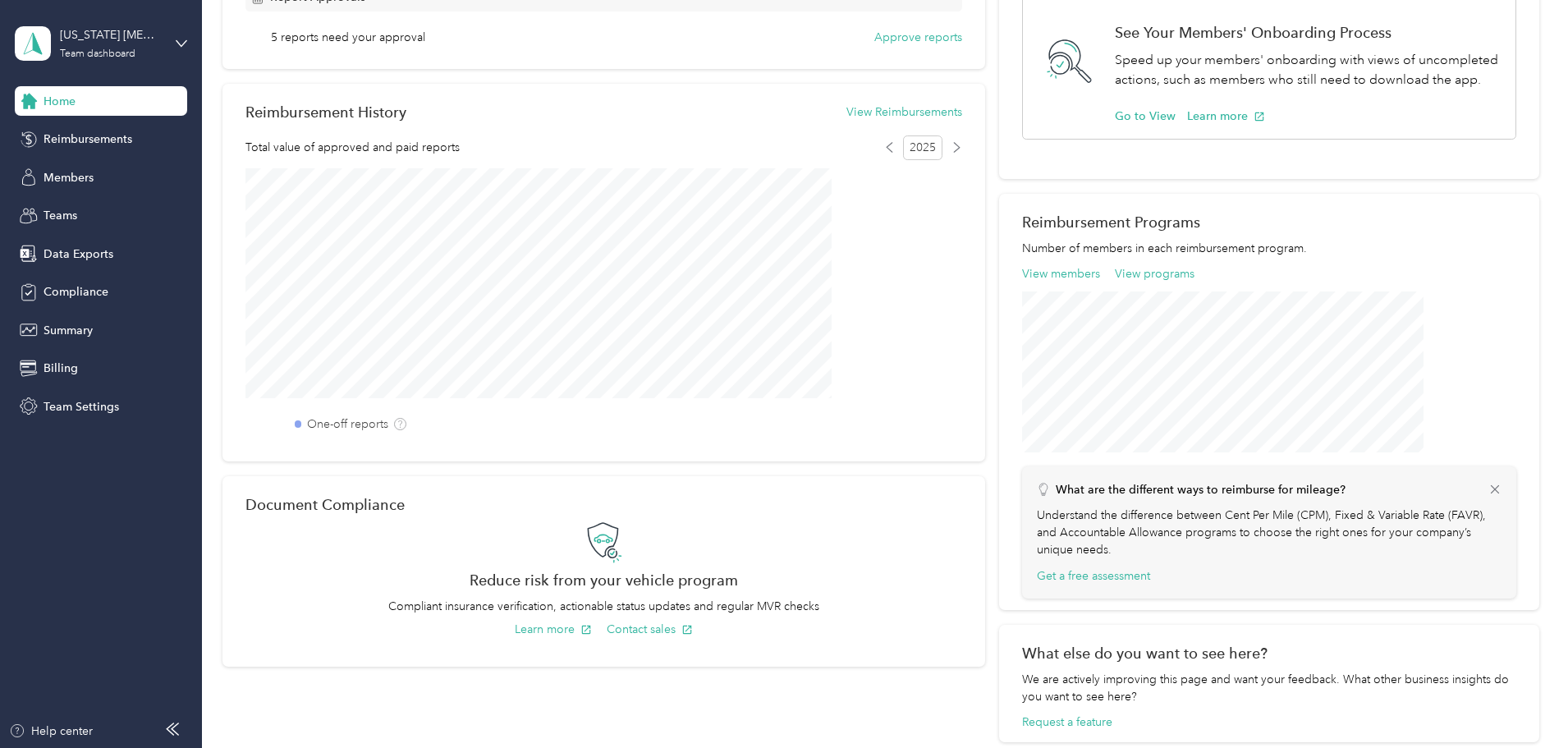
click at [63, 103] on span "Home" at bounding box center [59, 101] width 32 height 17
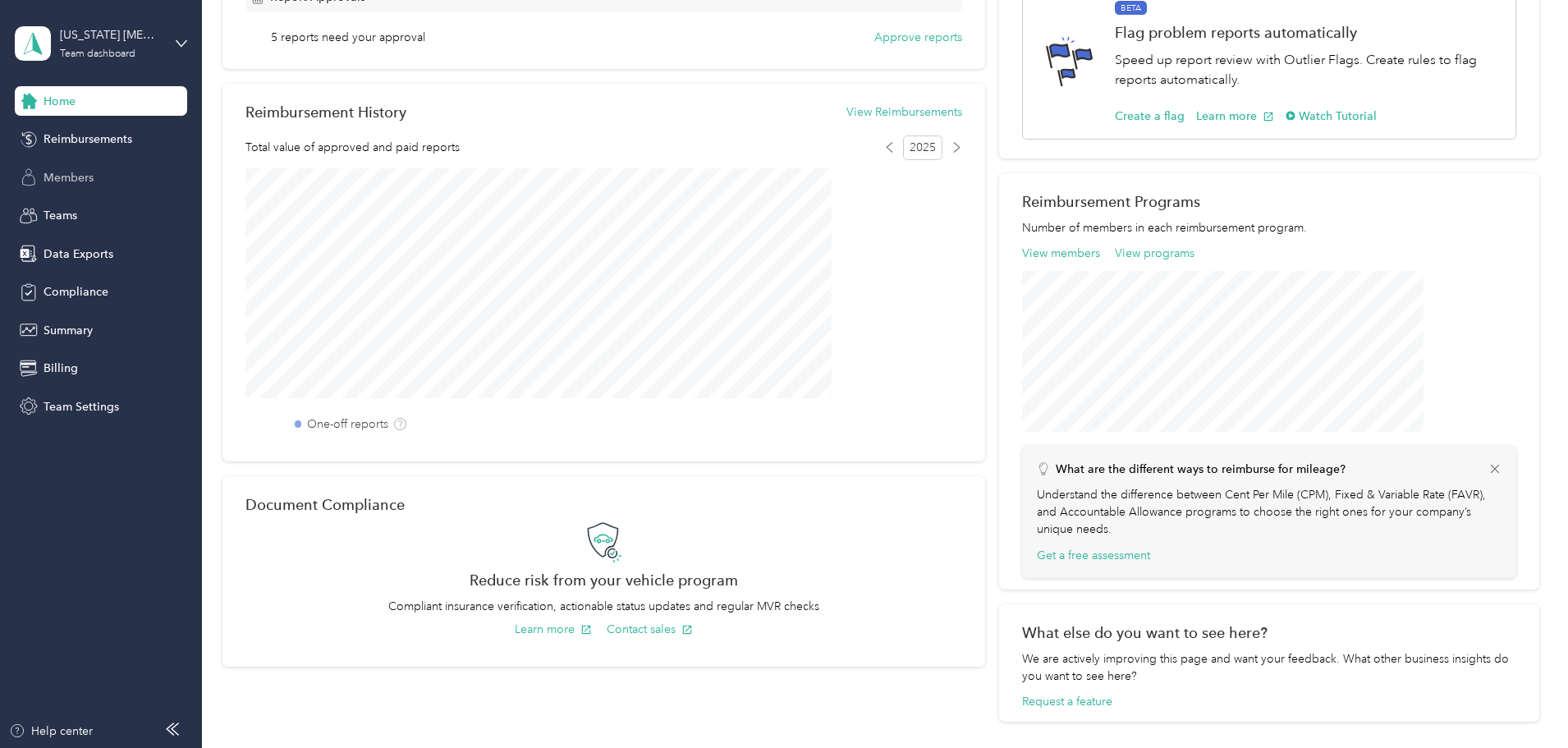
click at [59, 183] on span "Members" at bounding box center [68, 178] width 50 height 17
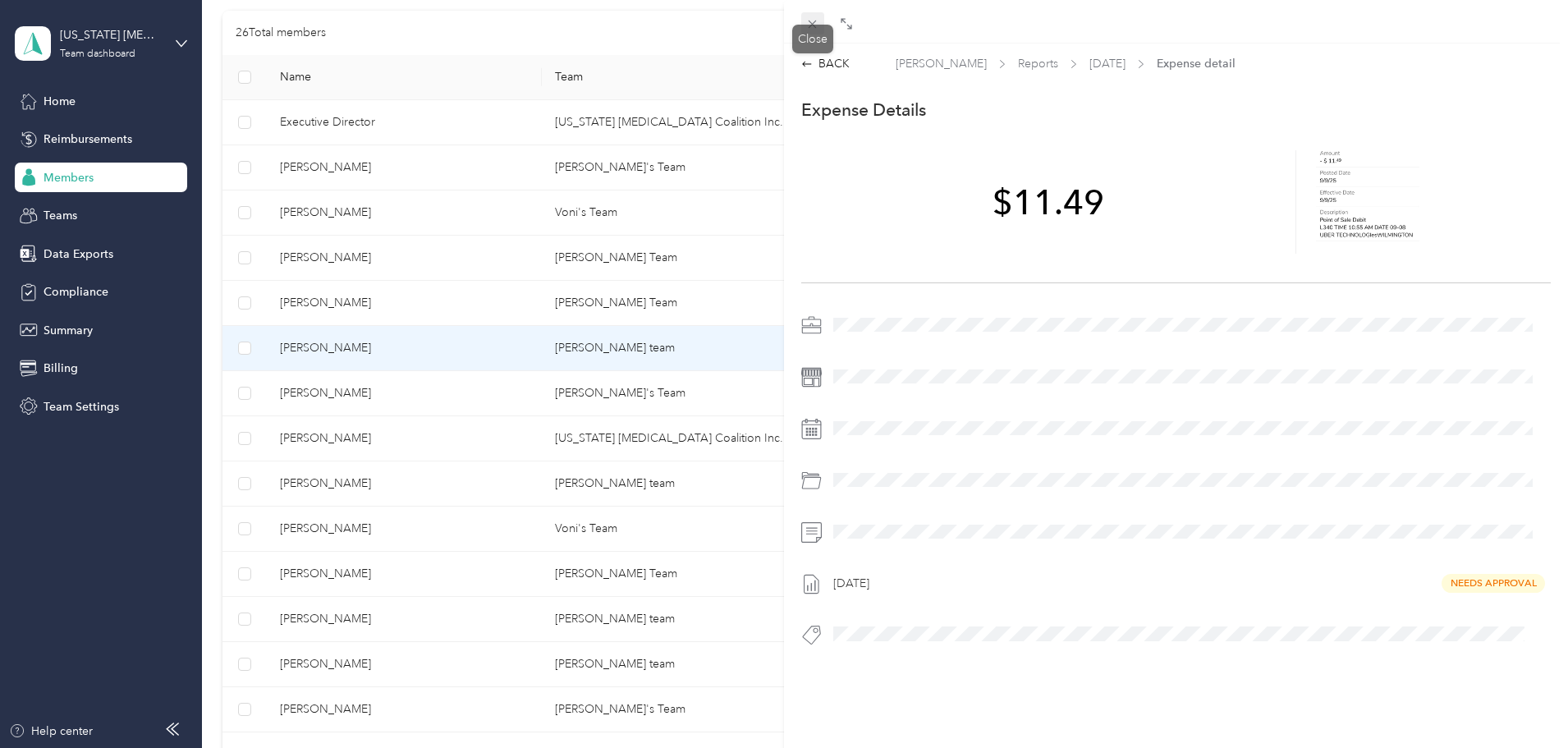
click at [814, 21] on icon at bounding box center [812, 24] width 14 height 14
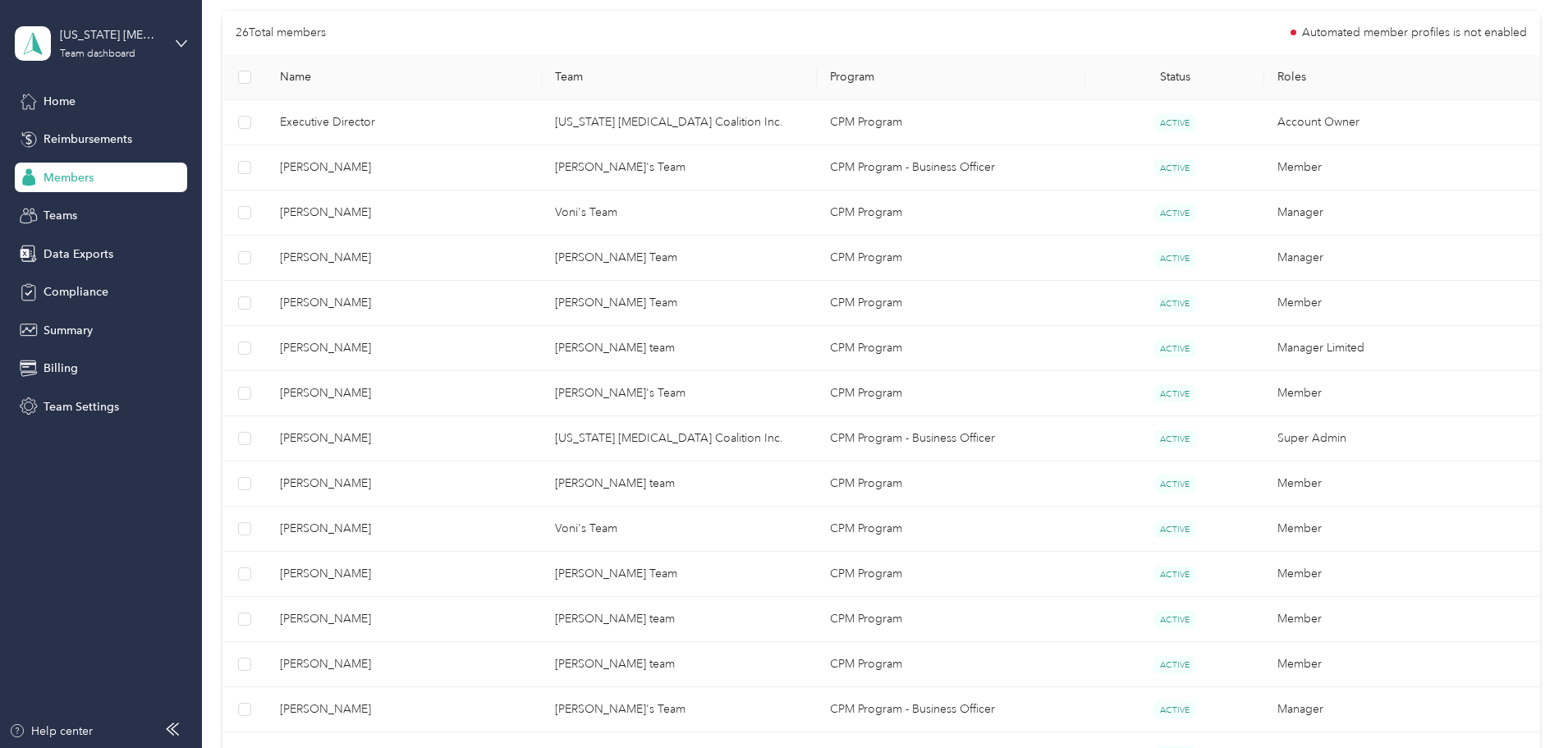
click at [621, 77] on th "Team" at bounding box center [679, 77] width 275 height 45
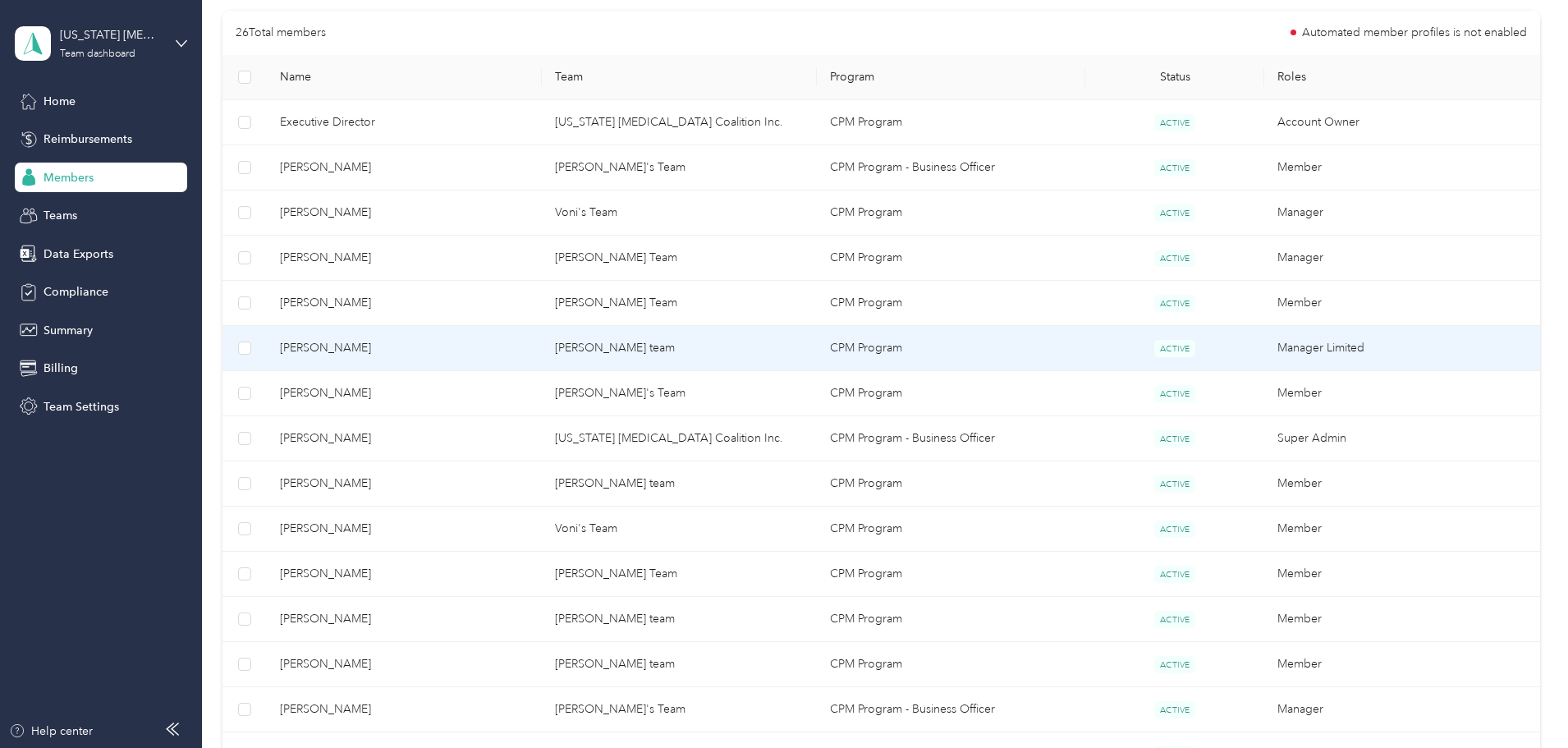
click at [678, 353] on td "[PERSON_NAME] team" at bounding box center [679, 348] width 275 height 45
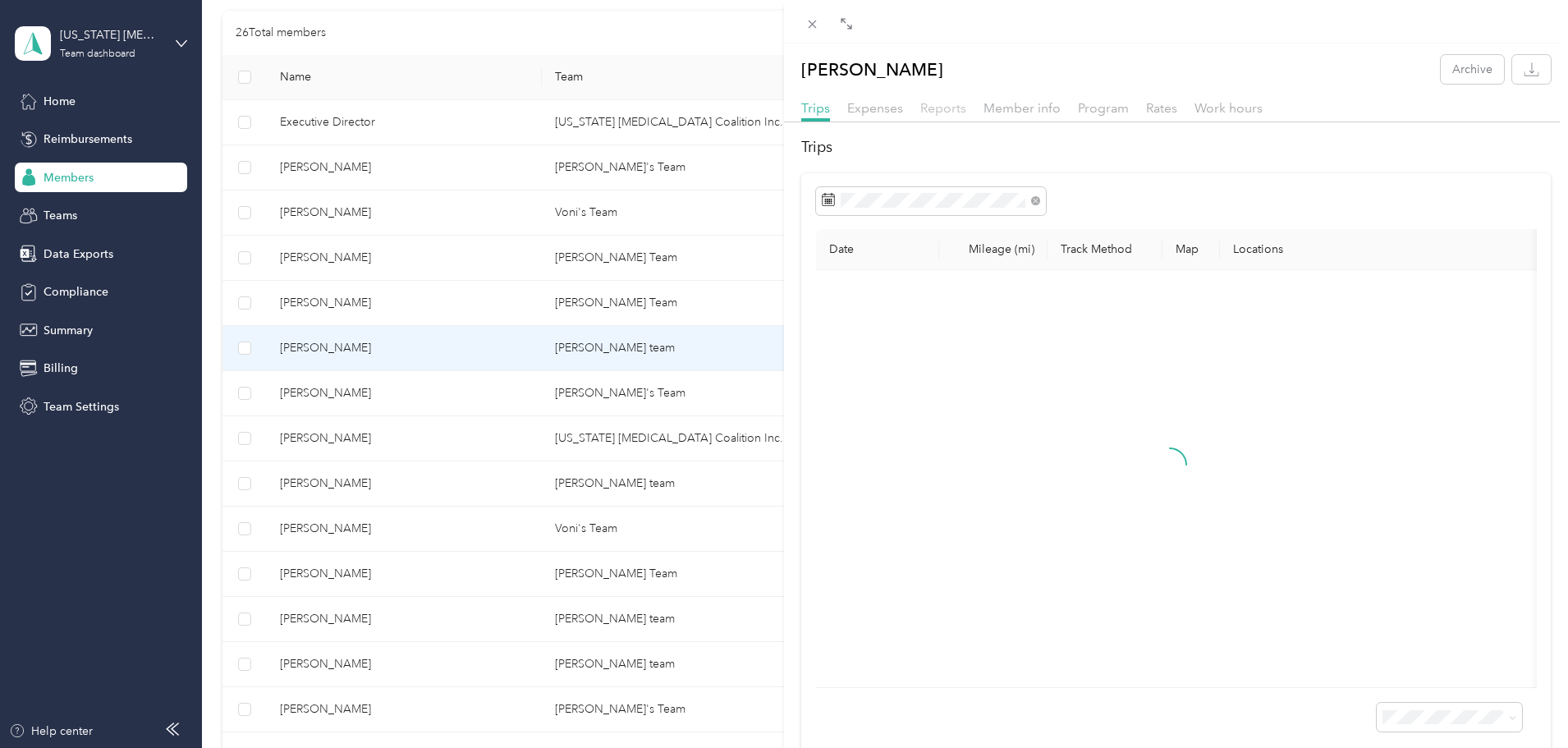
click at [942, 109] on span "Reports" at bounding box center [944, 108] width 46 height 16
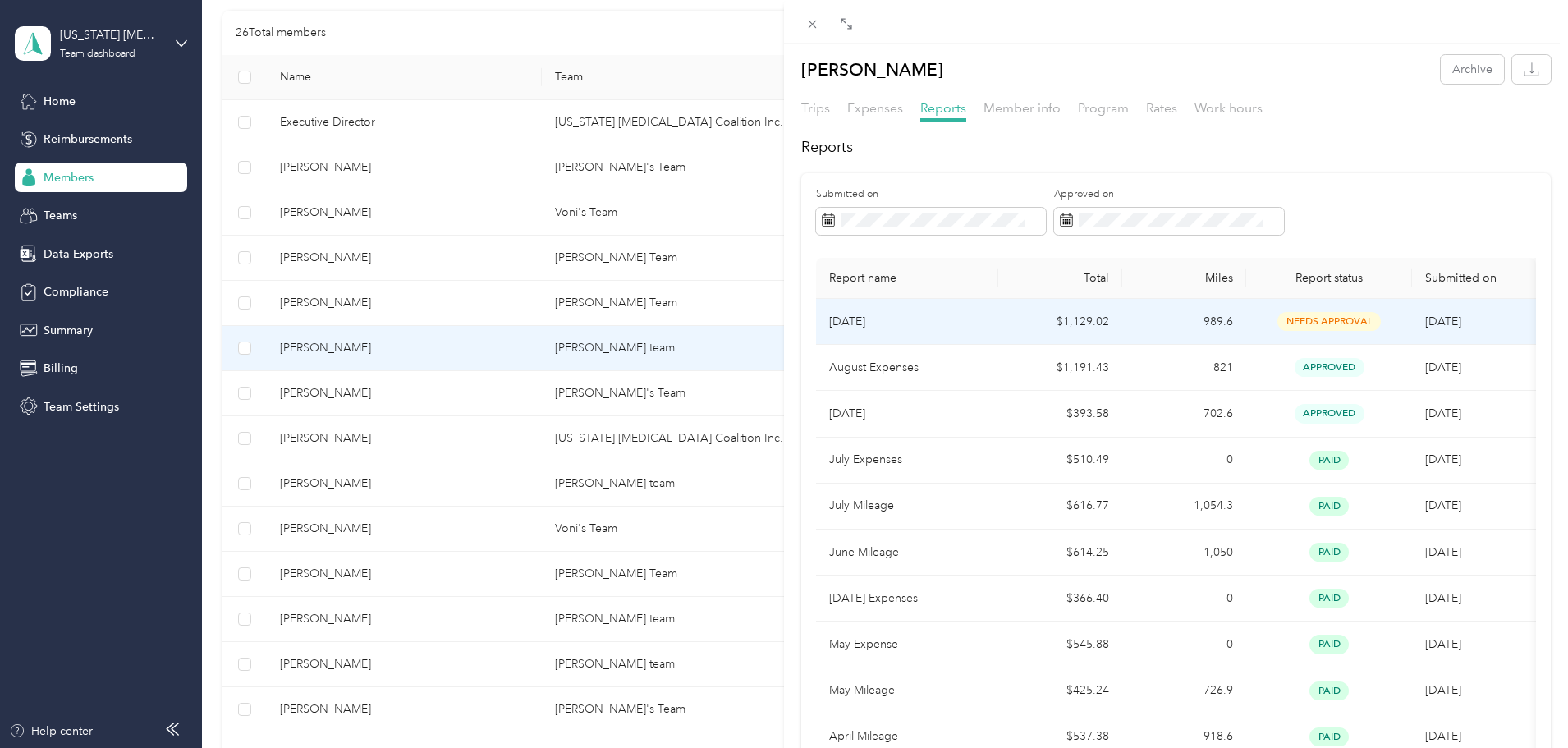
click at [953, 328] on p "[DATE]" at bounding box center [908, 322] width 156 height 18
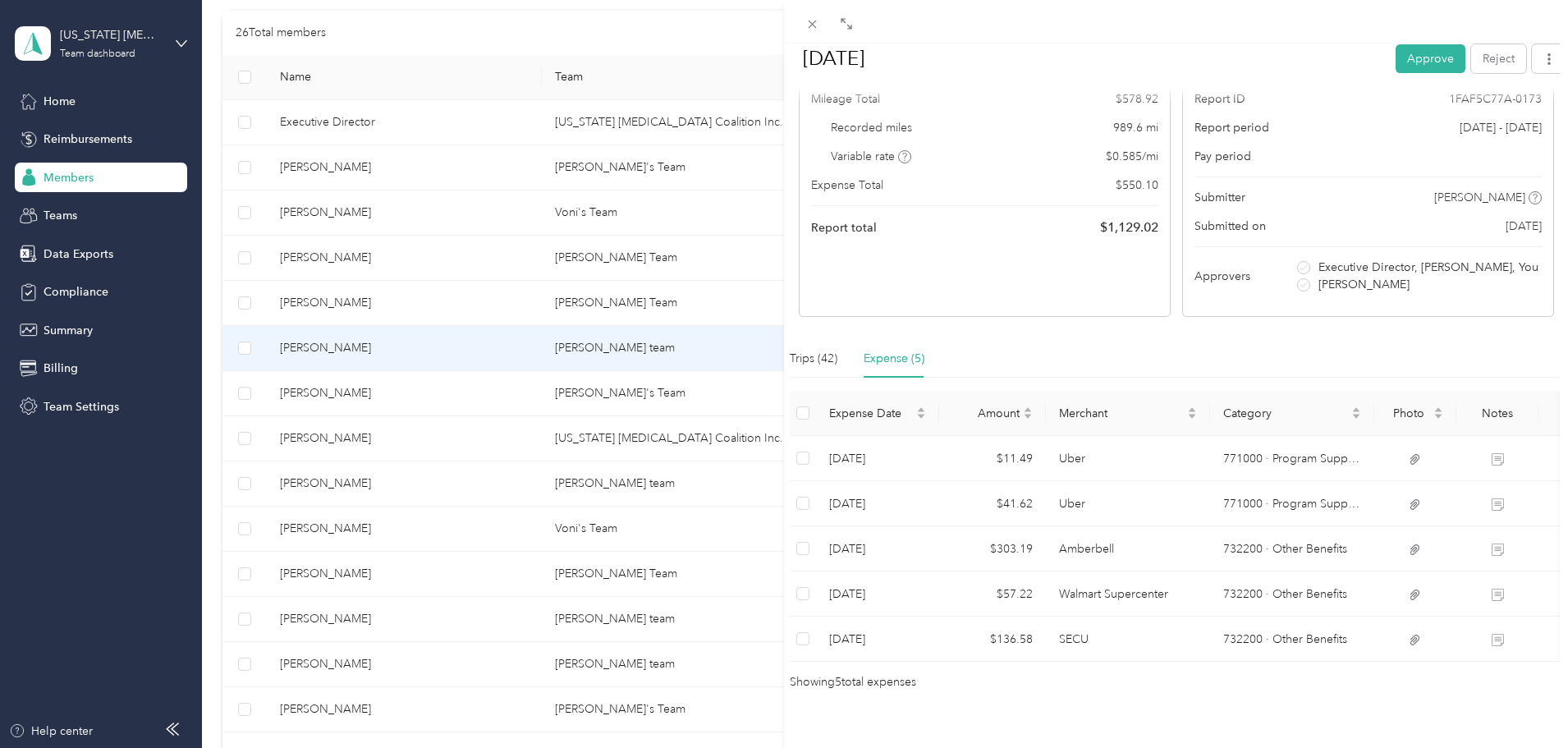
scroll to position [210, 0]
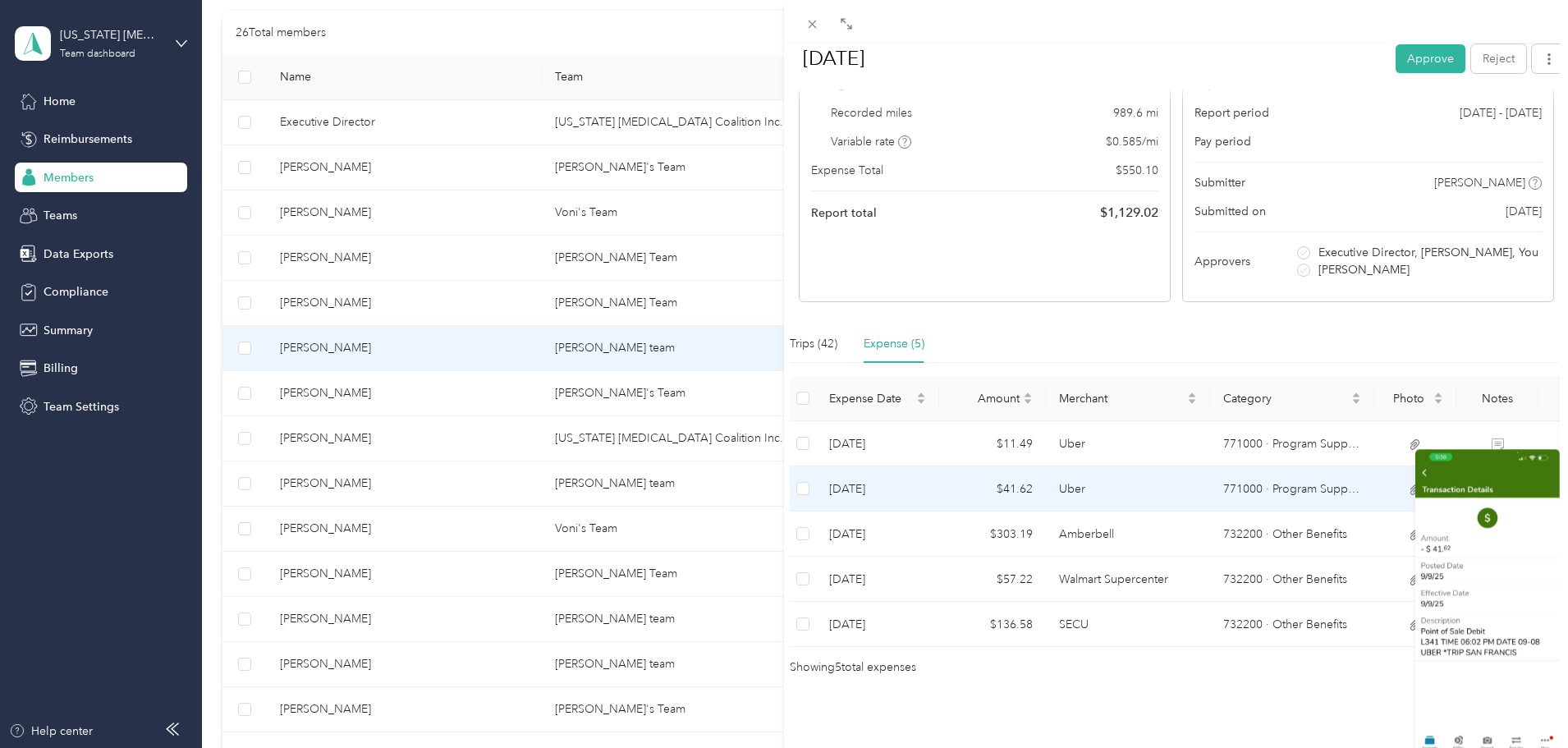
click at [1415, 747] on div "Drag to resize Click to close BACK [PERSON_NAME] Reports [DATE] [DATE] Approve …" at bounding box center [780, 748] width 1560 height 0
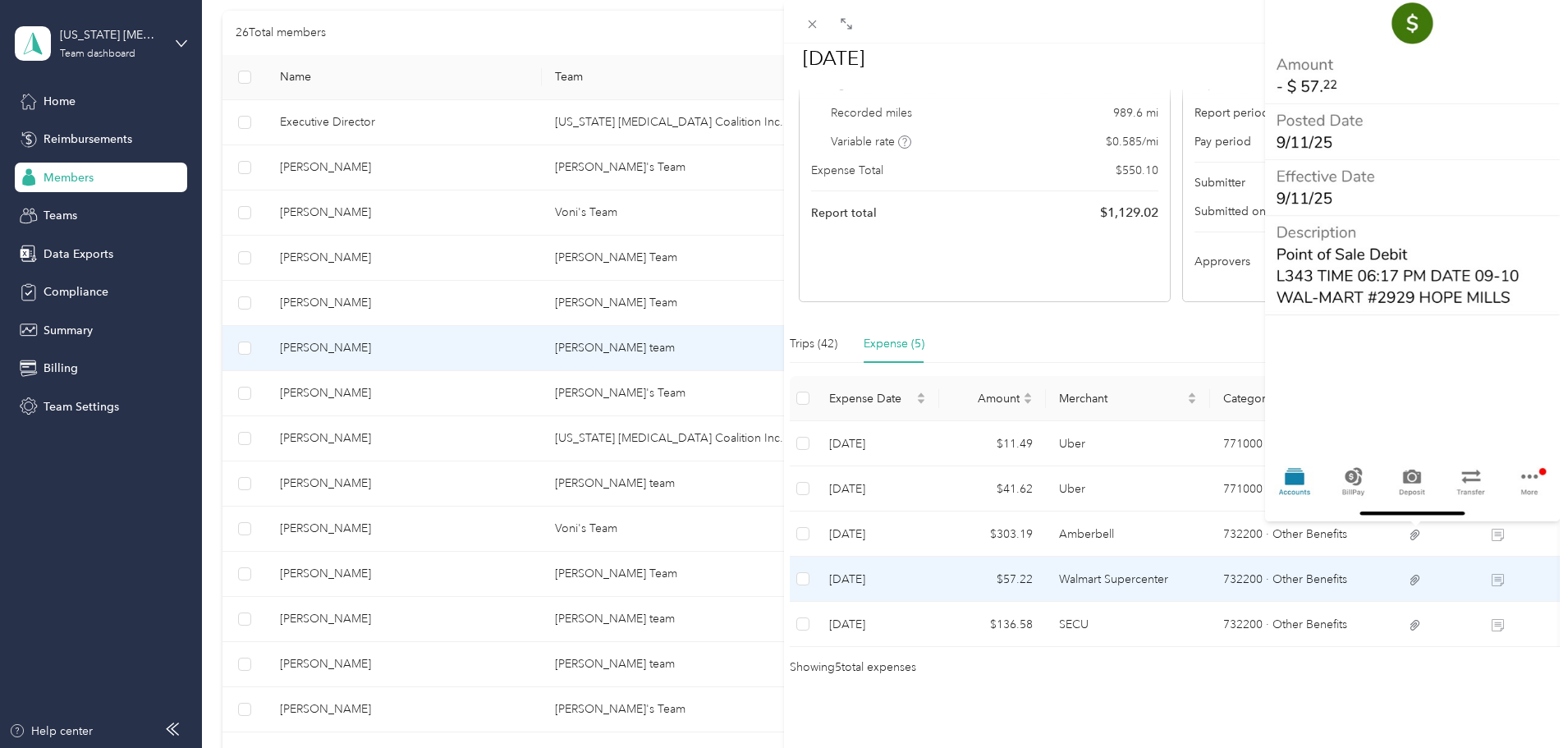
click at [1312, 557] on td "732200 · Other Benefits" at bounding box center [1292, 579] width 165 height 45
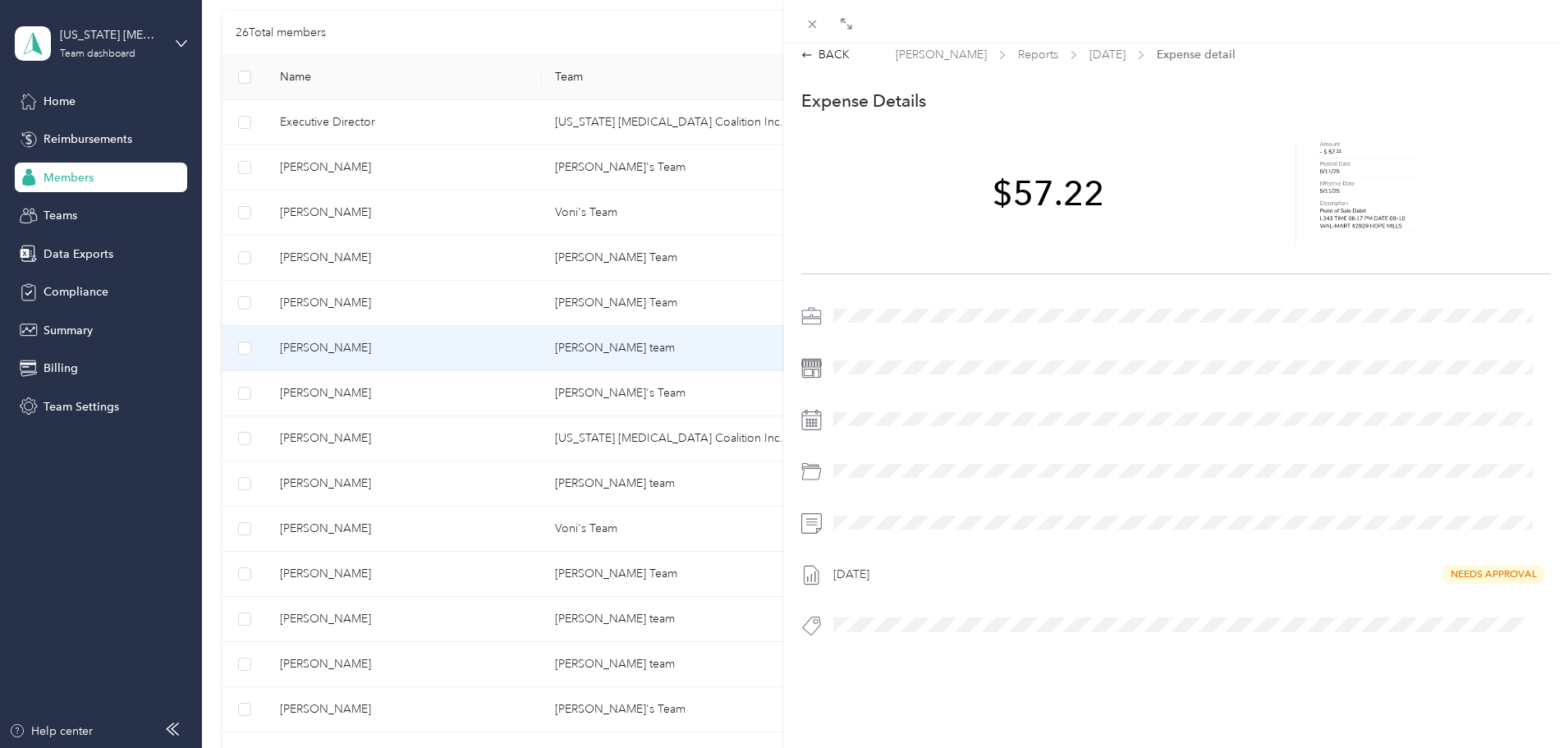
scroll to position [21, 0]
click at [811, 27] on icon at bounding box center [812, 24] width 8 height 8
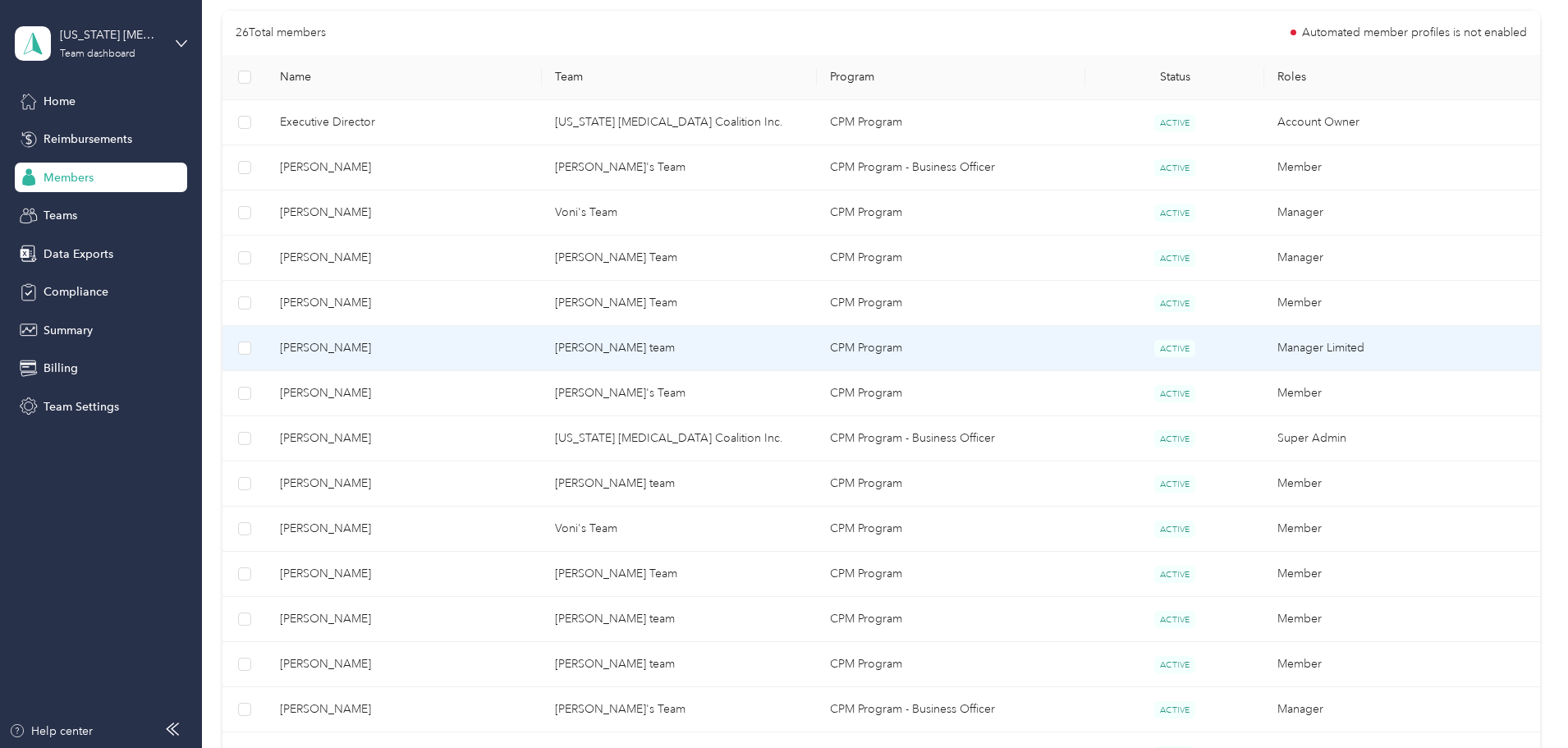
click at [656, 345] on td "[PERSON_NAME] team" at bounding box center [679, 348] width 275 height 45
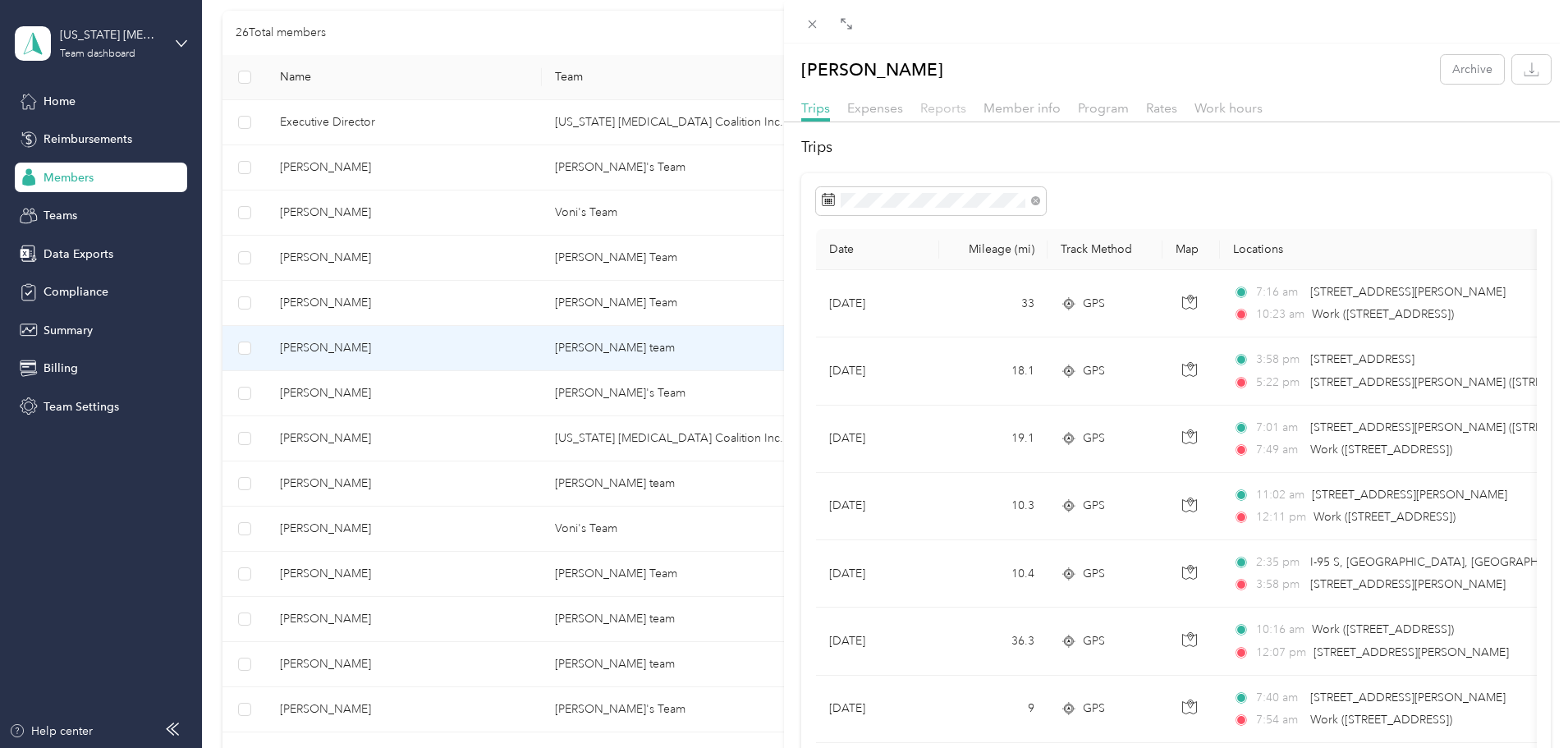
click at [954, 103] on span "Reports" at bounding box center [944, 108] width 46 height 16
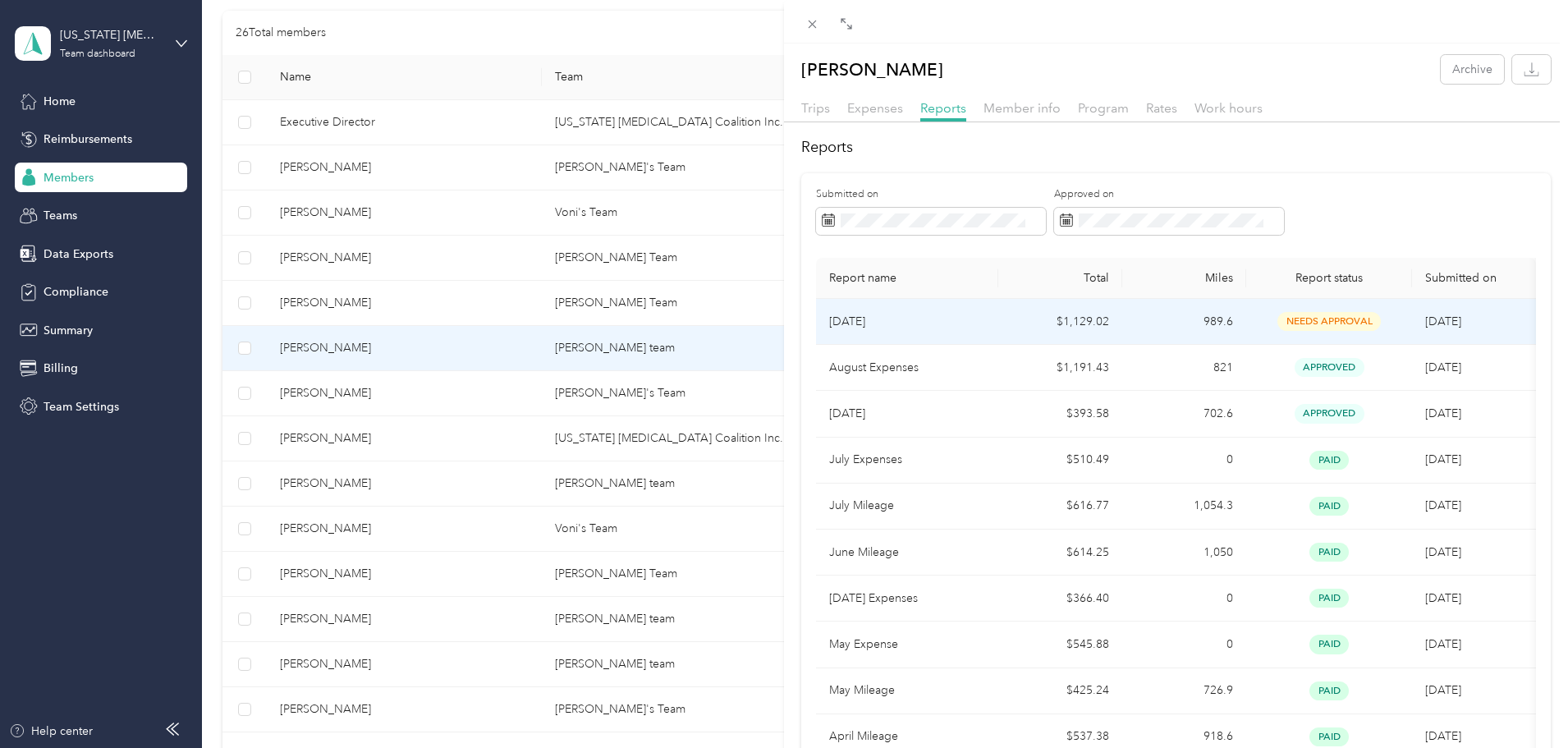
click at [1325, 331] on span "needs approval" at bounding box center [1329, 321] width 103 height 19
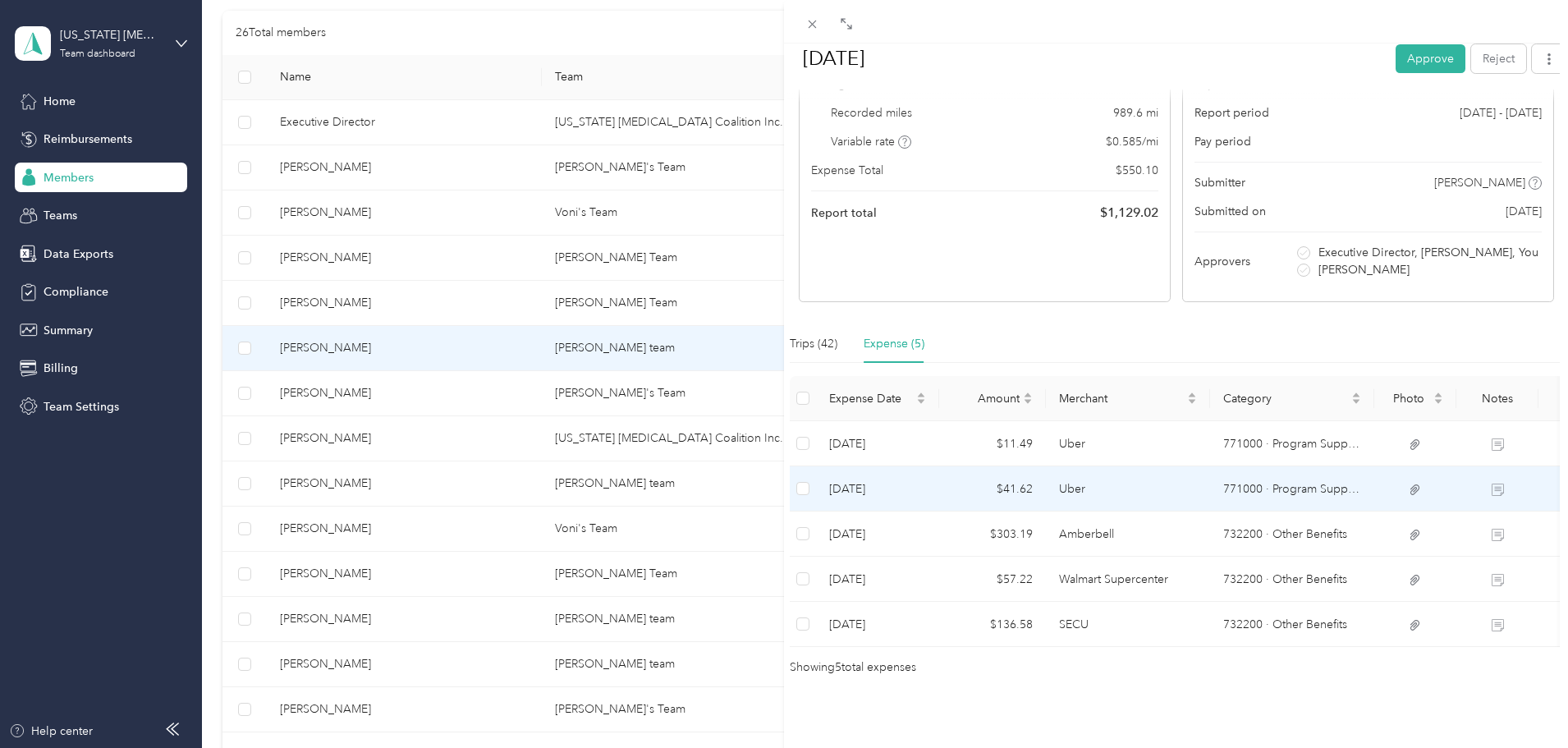
scroll to position [210, 0]
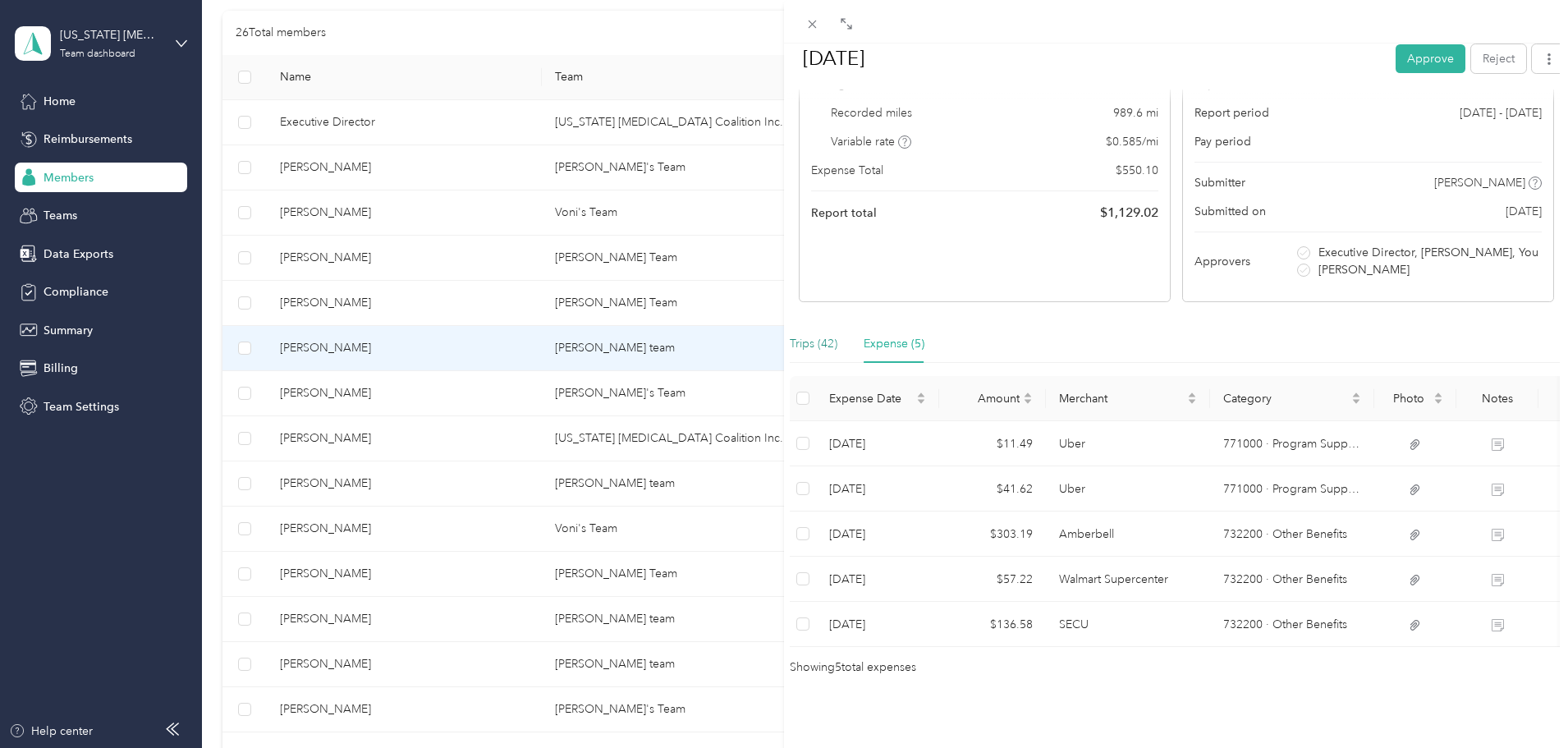
click at [810, 335] on div "Trips (42)" at bounding box center [814, 344] width 48 height 18
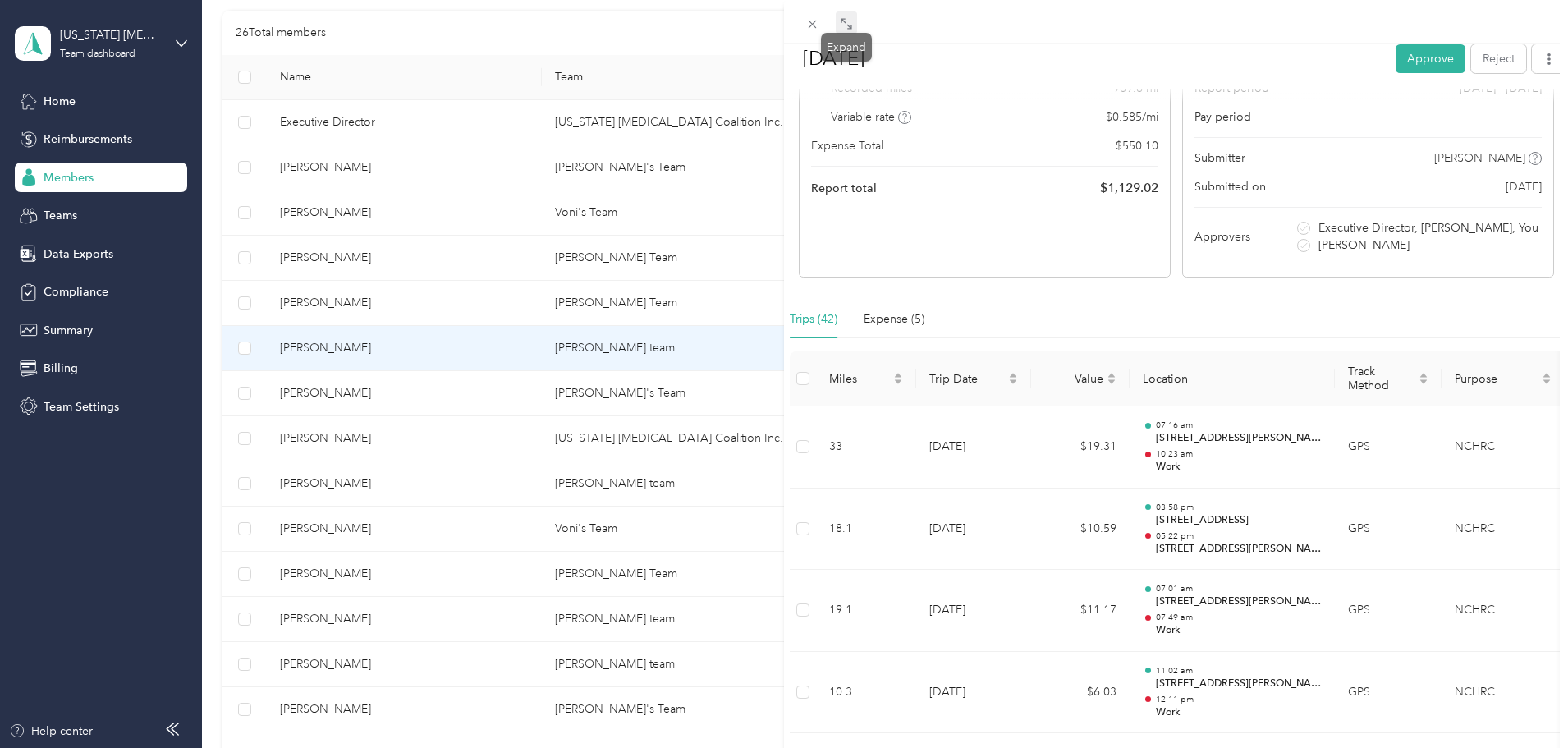
click at [837, 26] on span at bounding box center [846, 22] width 21 height 23
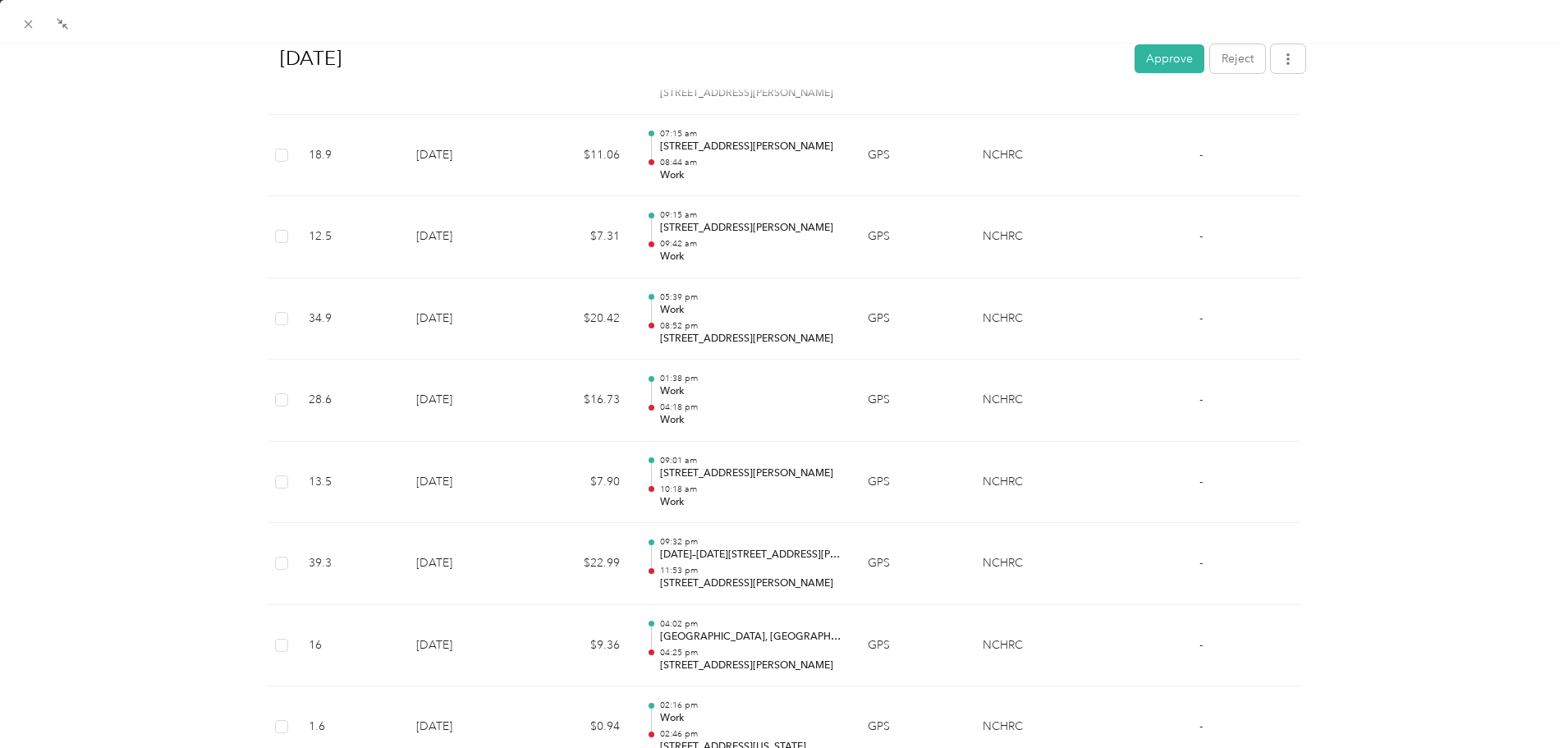
scroll to position [2263, 0]
